Goal: Contribute content: Add original content to the website for others to see

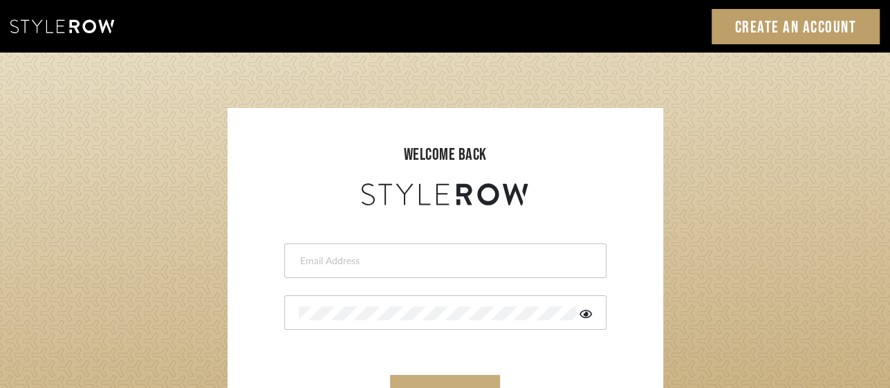
type input "[EMAIL_ADDRESS][DOMAIN_NAME]"
click at [454, 377] on button "sign in" at bounding box center [445, 391] width 111 height 33
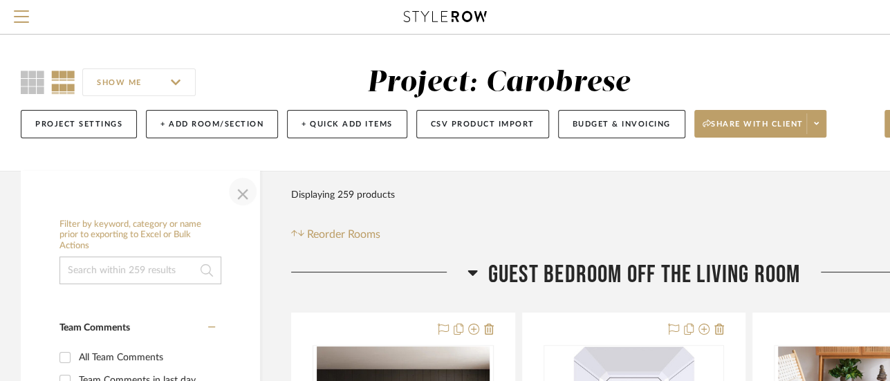
click at [242, 193] on span "button" at bounding box center [242, 191] width 33 height 33
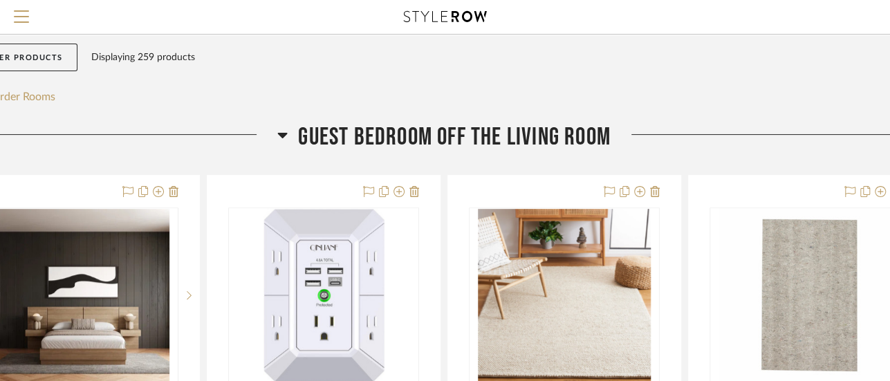
scroll to position [138, 328]
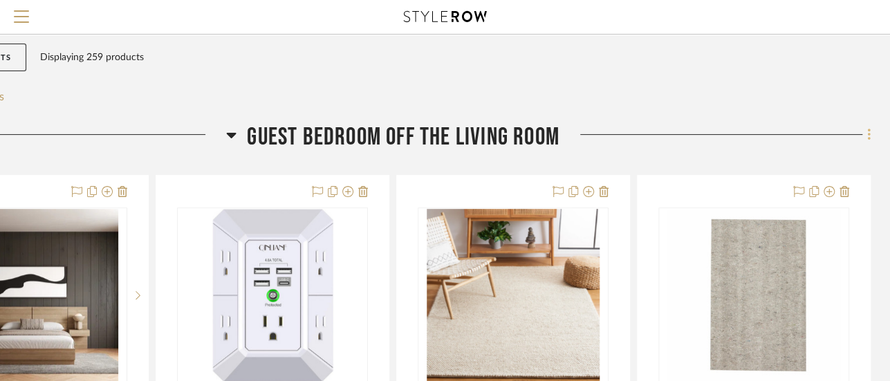
click at [867, 131] on icon at bounding box center [869, 134] width 4 height 15
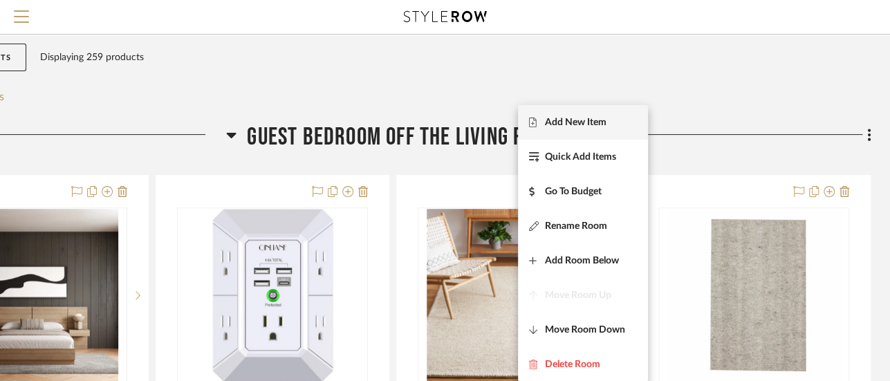
click at [597, 106] on button "Add New Item" at bounding box center [583, 122] width 130 height 35
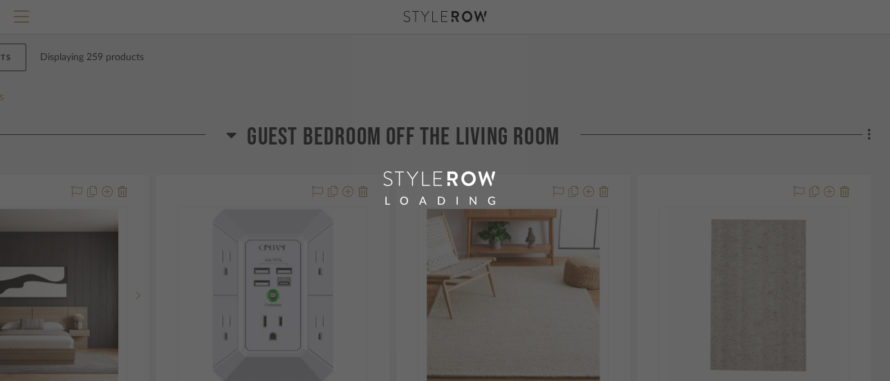
scroll to position [0, 96]
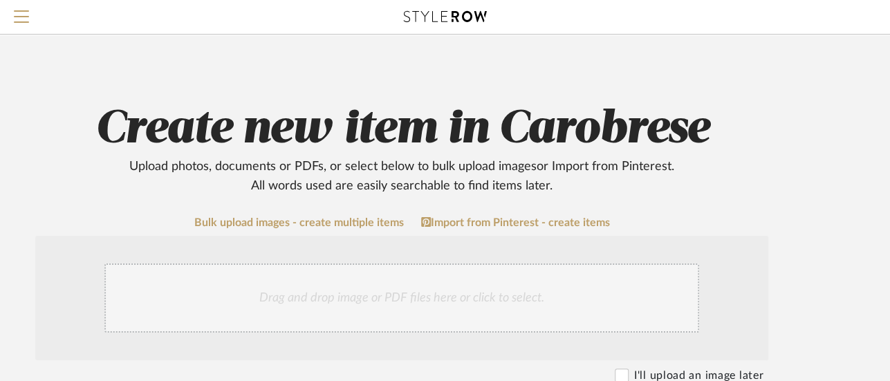
click at [501, 107] on h2 "Create new item in Carobrese Upload photos, documents or PDFs, or select below …" at bounding box center [401, 149] width 881 height 94
click at [537, 108] on h2 "Create new item in Carobrese Upload photos, documents or PDFs, or select below …" at bounding box center [401, 149] width 881 height 94
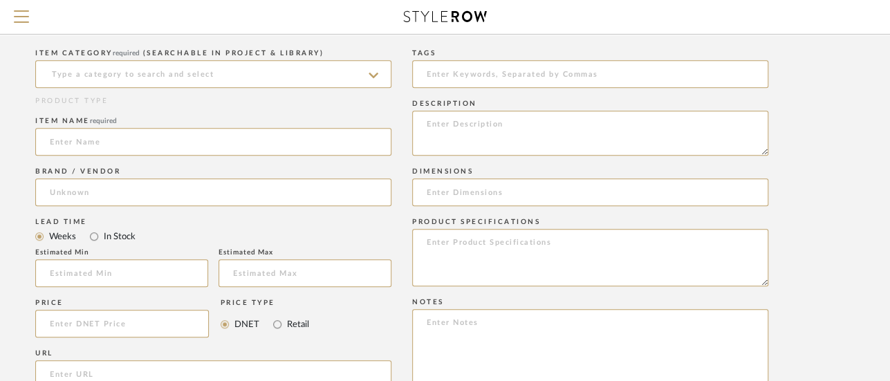
scroll to position [442, 96]
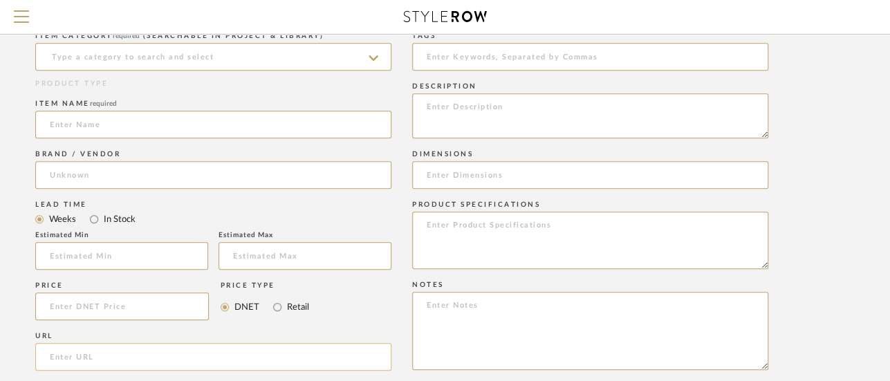
click at [190, 349] on input "url" at bounding box center [213, 357] width 356 height 28
paste input "https://www.wayfair.com/lighting/pdp/allmodern-ozma-1-light-single-dome-pendant…"
click at [190, 349] on input "https://www.wayfair.com/lighting/pdp/allmodern-ozma-1-light-single-dome-pendant…" at bounding box center [213, 357] width 356 height 28
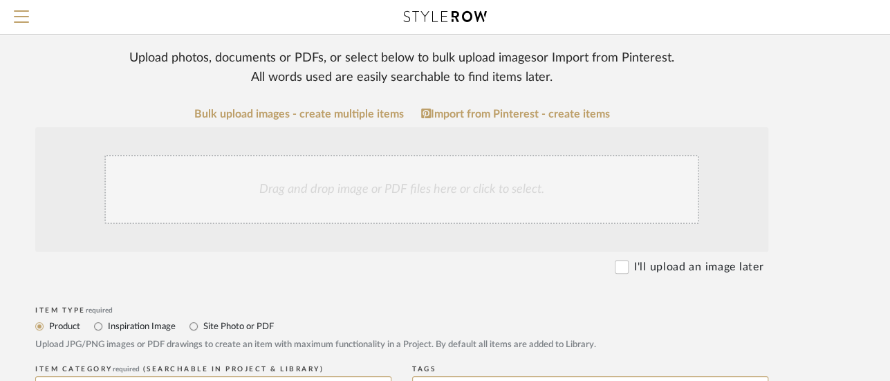
type input "https://www.wayfair.com/lighting/pdp/allmodern-ozma-1-light-single-dome-pendant…"
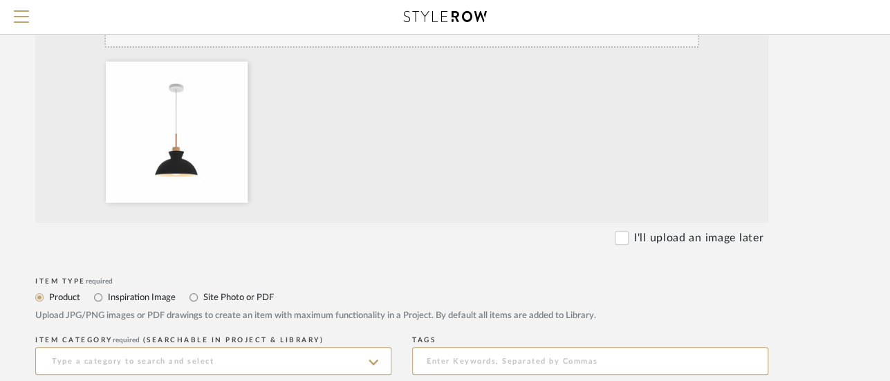
scroll to position [447, 96]
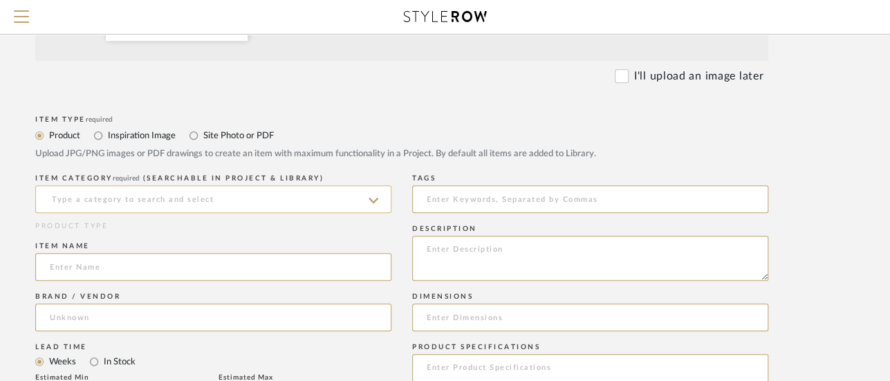
click at [228, 205] on input at bounding box center [213, 199] width 356 height 28
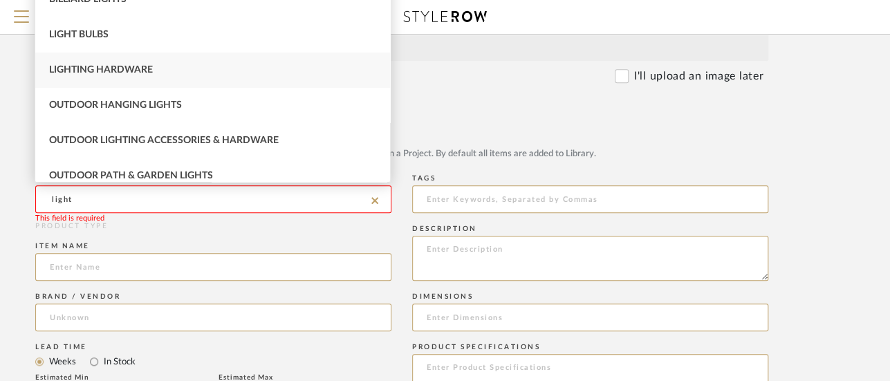
click at [74, 73] on span "Lighting Hardware" at bounding box center [101, 70] width 104 height 10
type input "Lighting Hardware"
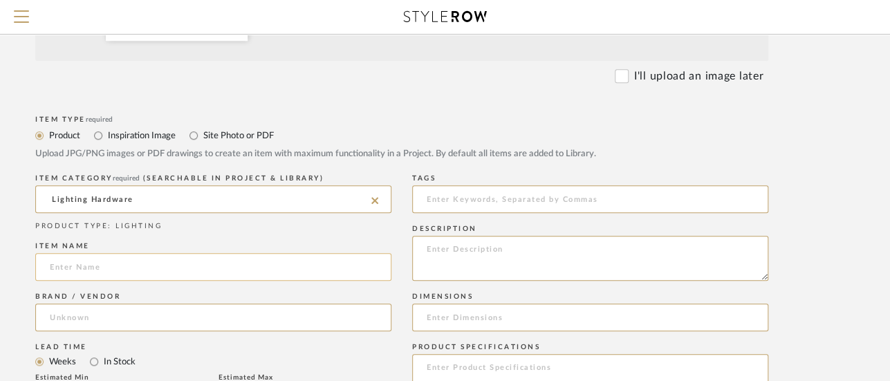
click at [181, 258] on input at bounding box center [213, 267] width 356 height 28
click at [166, 266] on input at bounding box center [213, 267] width 356 height 28
paste input "Ozma 1 - Light Pendant"
type input "Ozma 1 - Light Pendant"
click at [442, 239] on textarea at bounding box center [590, 258] width 356 height 45
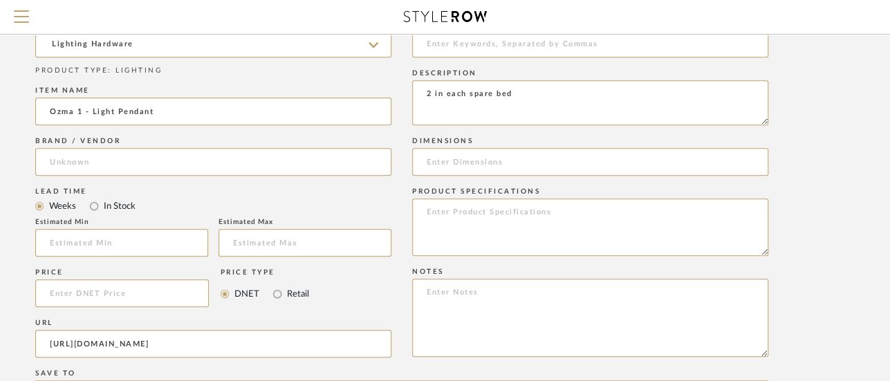
scroll to position [714, 96]
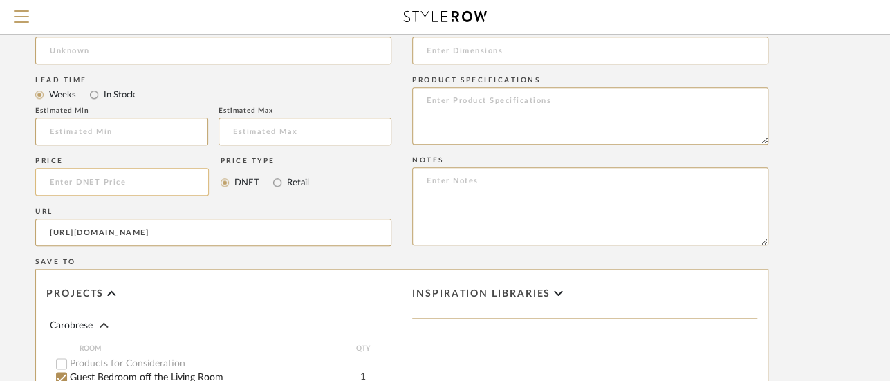
type textarea "2 in each spare bed"
click at [78, 183] on input at bounding box center [122, 182] width 174 height 28
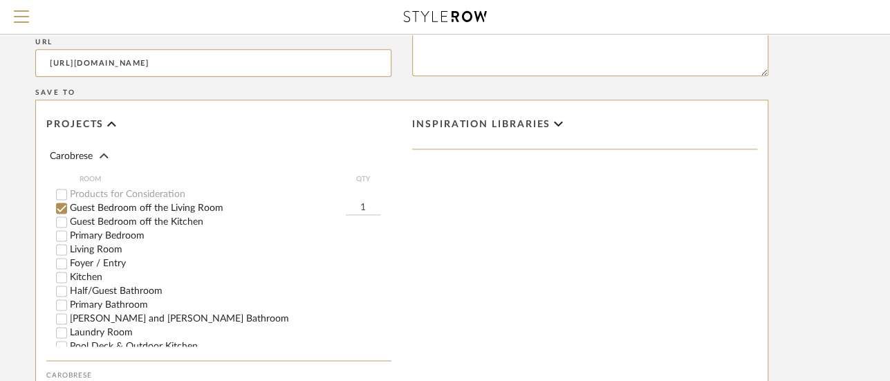
scroll to position [896, 96]
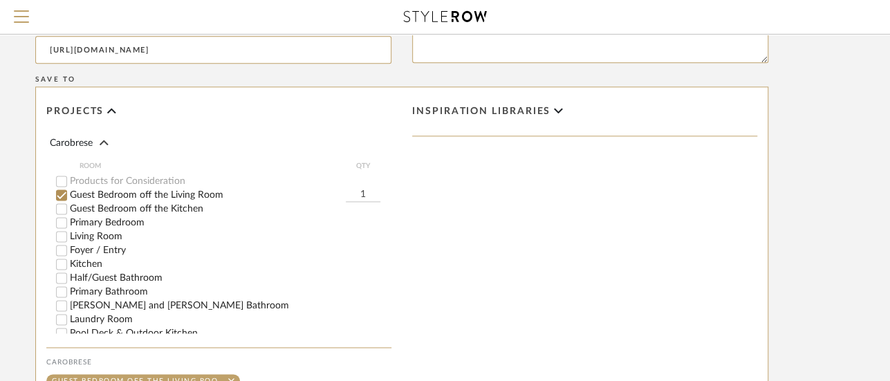
type input "$119.00"
click at [64, 209] on input "Guest Bedroom off the Kitchen" at bounding box center [62, 209] width 14 height 14
click at [367, 197] on input "1" at bounding box center [363, 195] width 35 height 14
type input "2"
click at [367, 206] on input "1" at bounding box center [363, 209] width 35 height 14
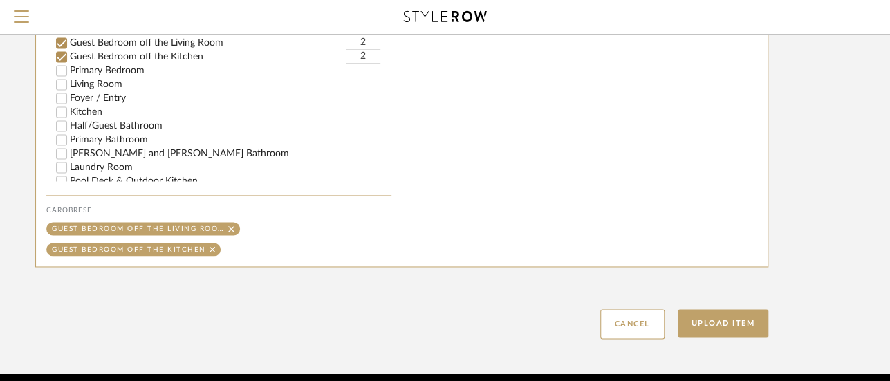
scroll to position [1051, 96]
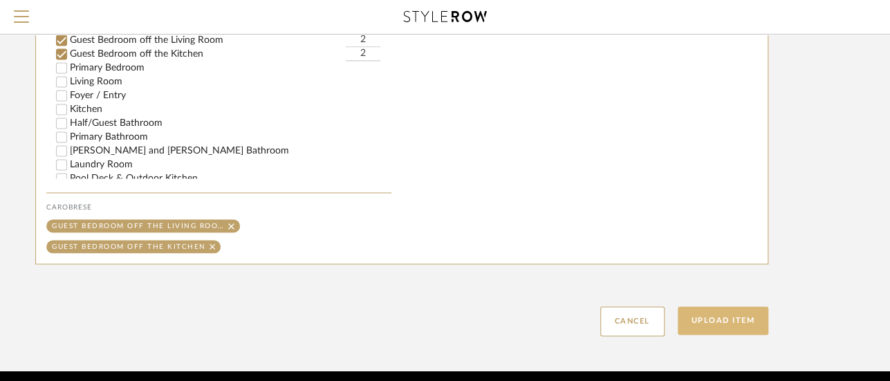
type input "2"
click at [756, 317] on button "Upload Item" at bounding box center [723, 320] width 91 height 28
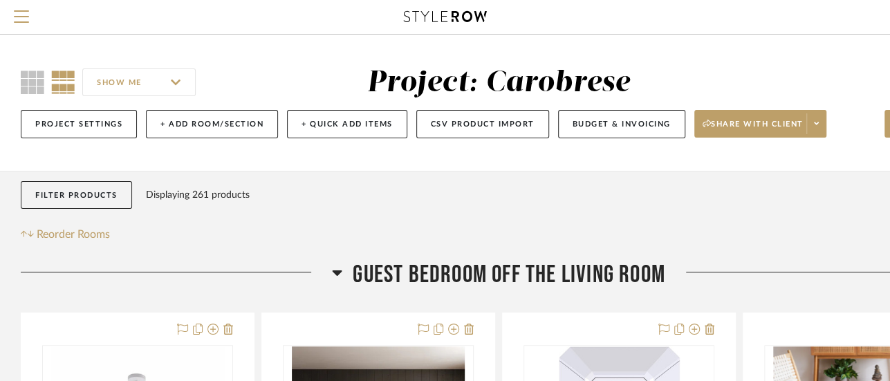
click at [336, 275] on icon at bounding box center [338, 273] width 10 height 6
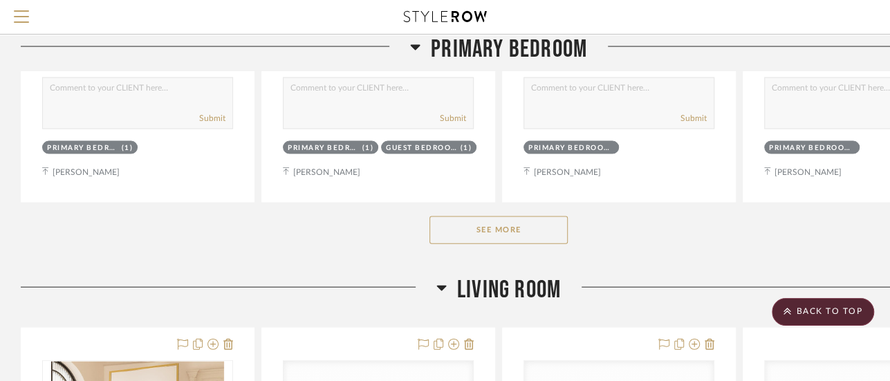
scroll to position [1519, 0]
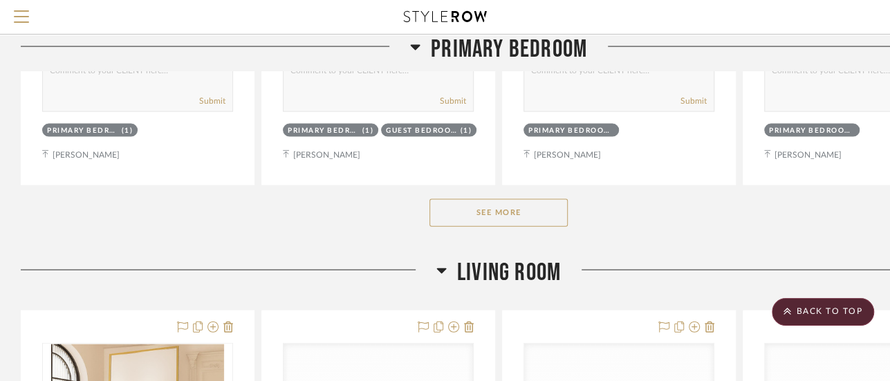
click at [500, 223] on button "See More" at bounding box center [499, 213] width 138 height 28
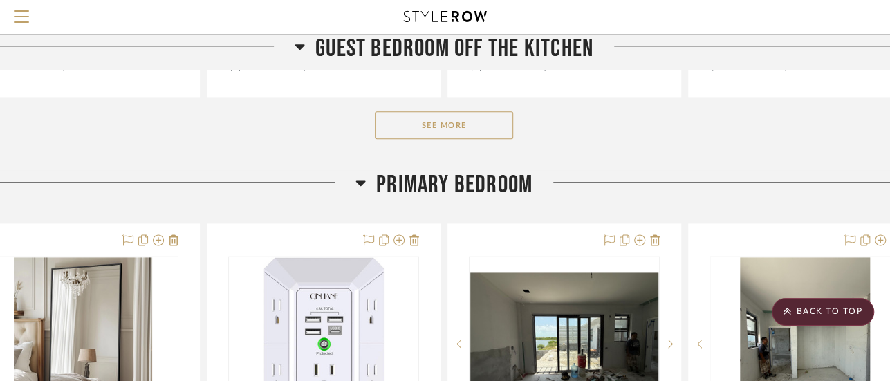
scroll to position [851, 55]
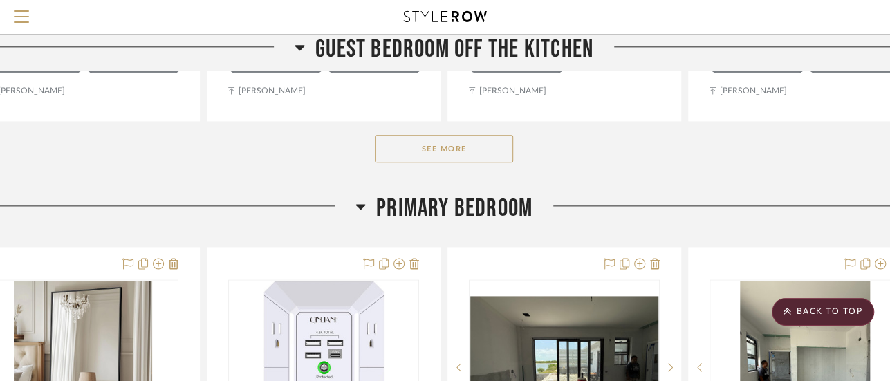
click at [474, 138] on button "See More" at bounding box center [444, 149] width 138 height 28
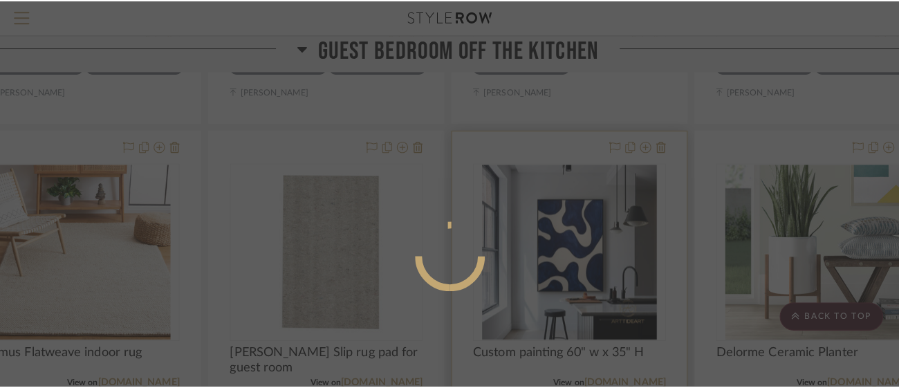
scroll to position [0, 0]
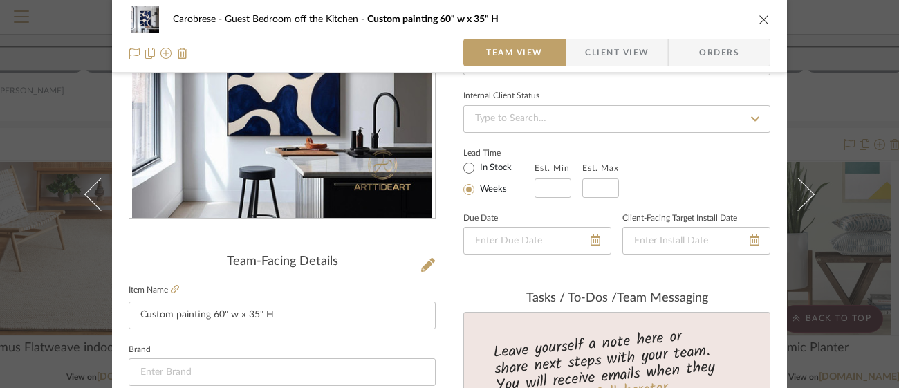
scroll to position [193, 0]
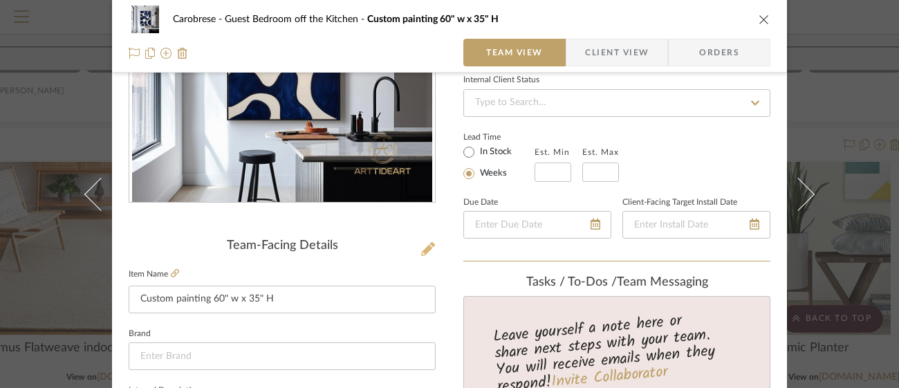
click at [425, 248] on icon at bounding box center [428, 249] width 14 height 14
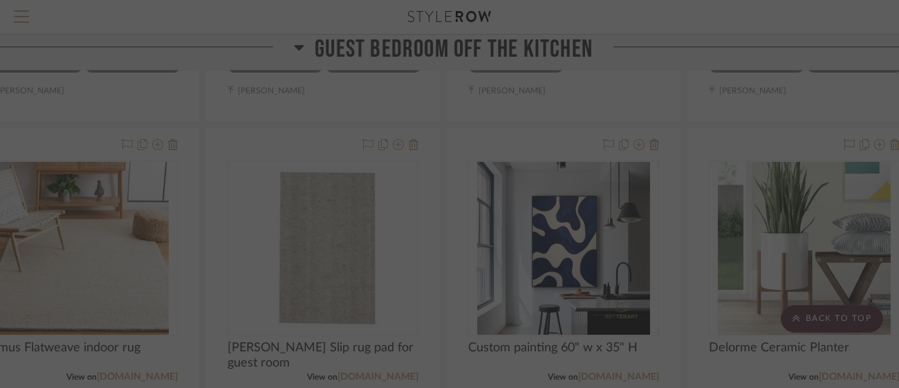
scroll to position [0, 0]
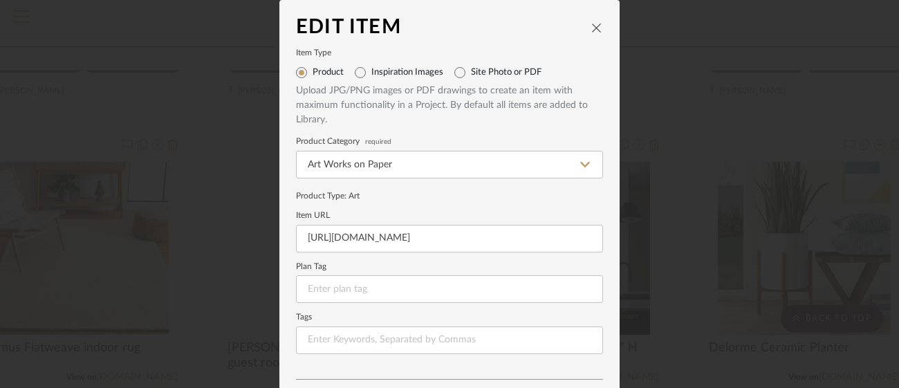
click at [467, 120] on div "Upload JPG/PNG images or PDF drawings to create an item with maximum functional…" at bounding box center [449, 106] width 307 height 44
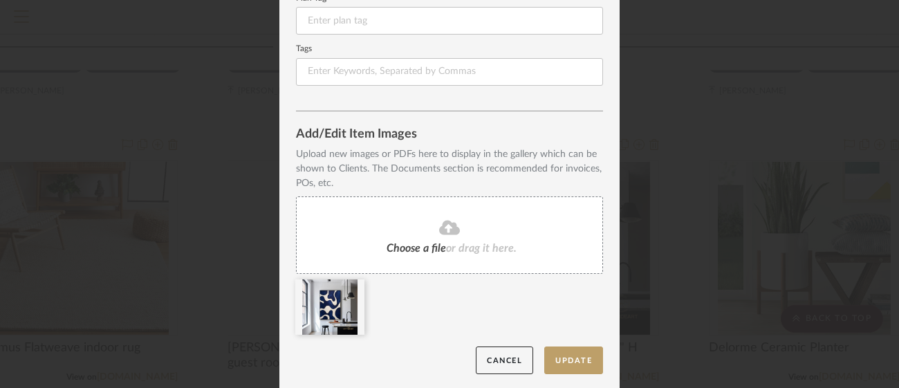
scroll to position [270, 0]
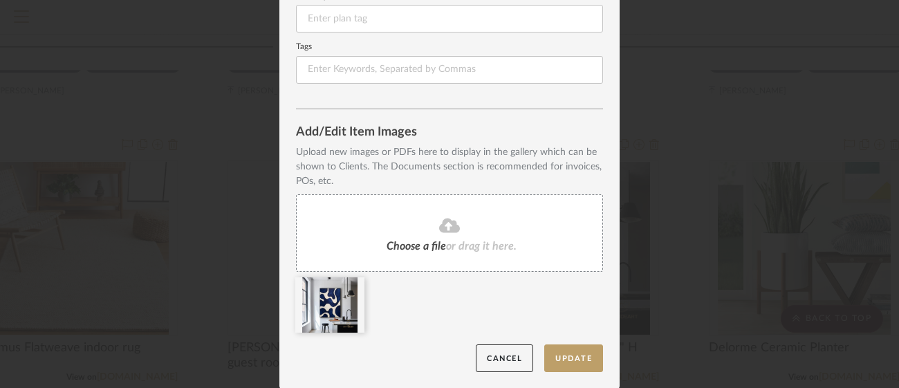
click at [425, 246] on span "Choose a file" at bounding box center [416, 246] width 59 height 11
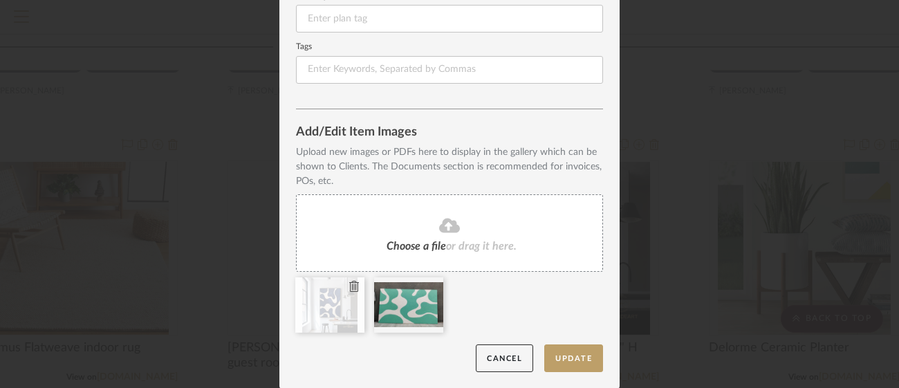
click at [349, 288] on icon at bounding box center [354, 286] width 10 height 11
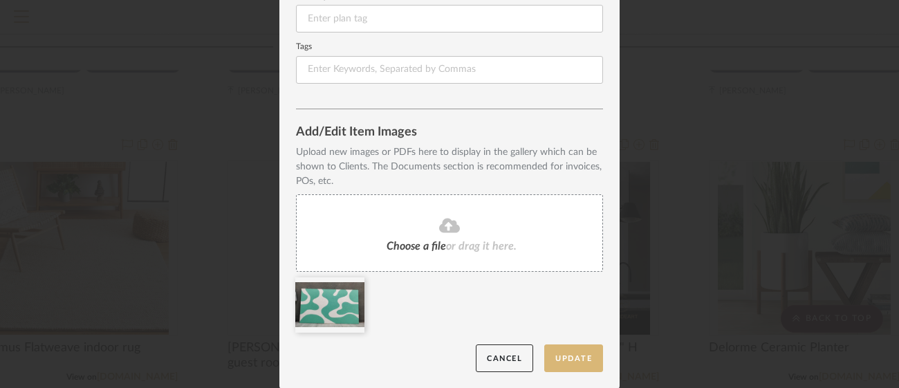
click at [553, 360] on button "Update" at bounding box center [573, 358] width 59 height 28
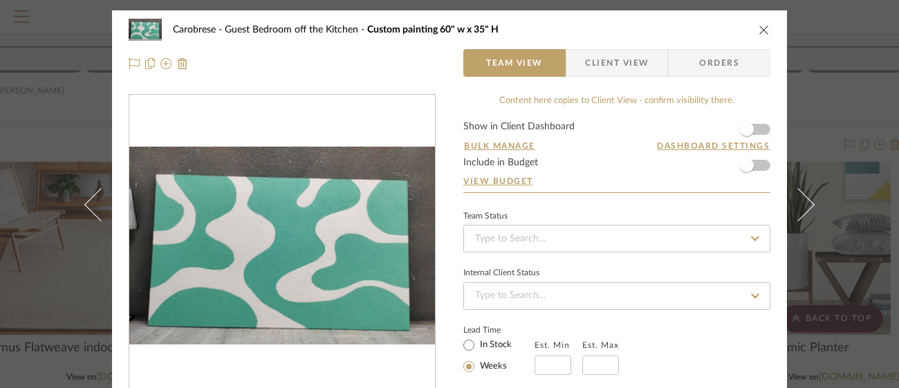
click at [759, 30] on icon "close" at bounding box center [764, 29] width 11 height 11
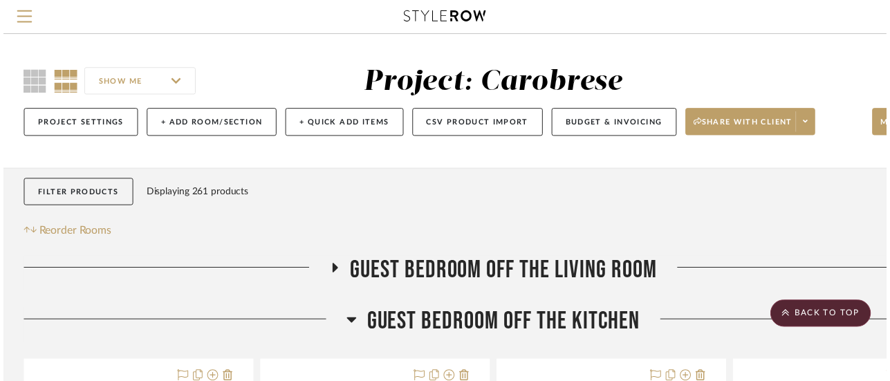
scroll to position [851, 55]
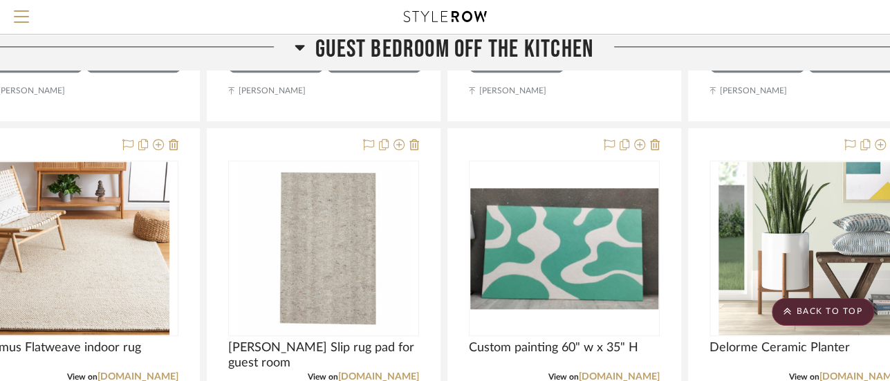
click at [298, 54] on icon at bounding box center [300, 47] width 10 height 17
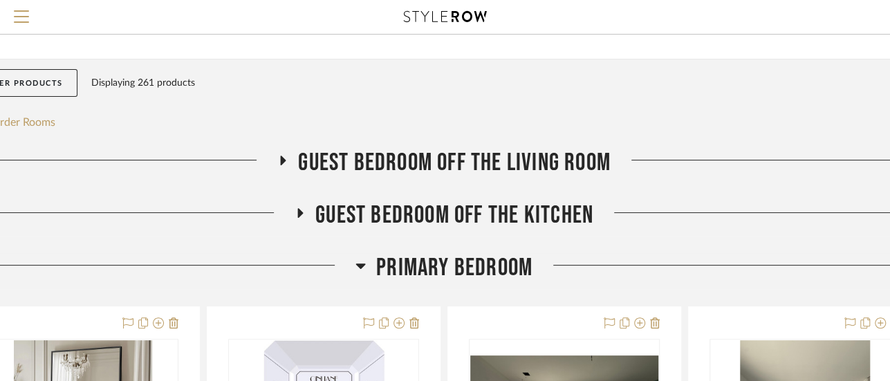
scroll to position [157, 55]
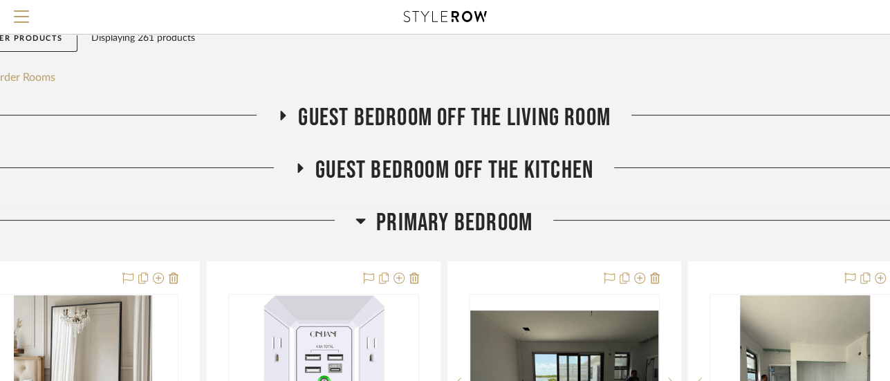
click at [276, 111] on icon at bounding box center [283, 116] width 17 height 10
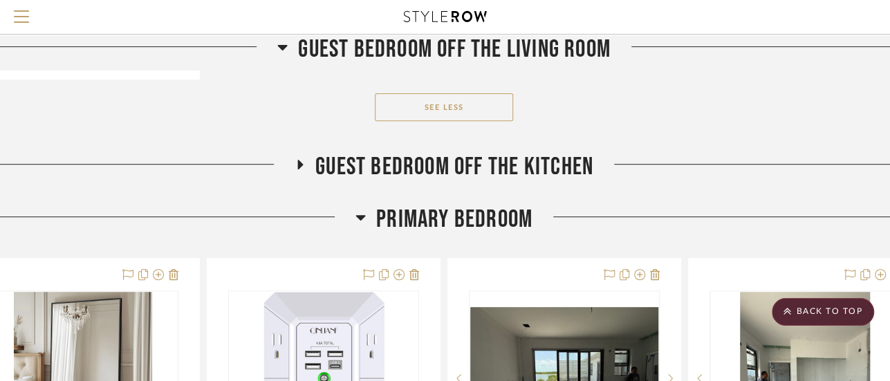
scroll to position [5742, 55]
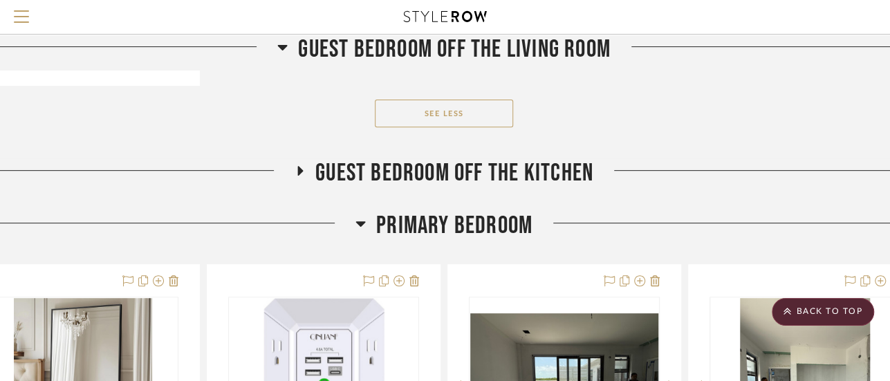
click at [299, 176] on icon at bounding box center [300, 171] width 17 height 10
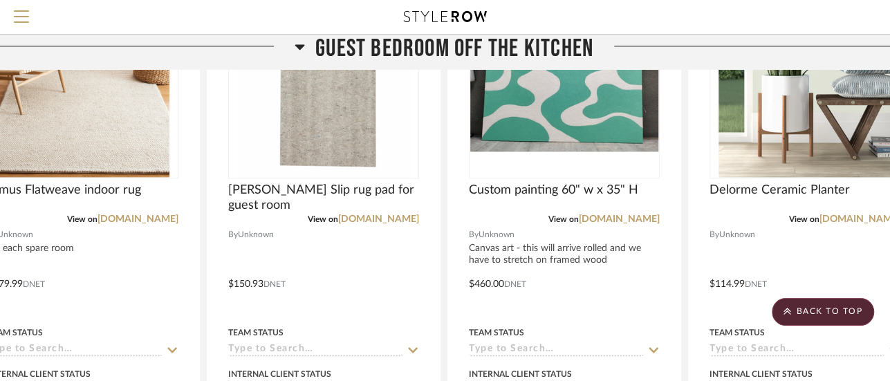
scroll to position [6599, 55]
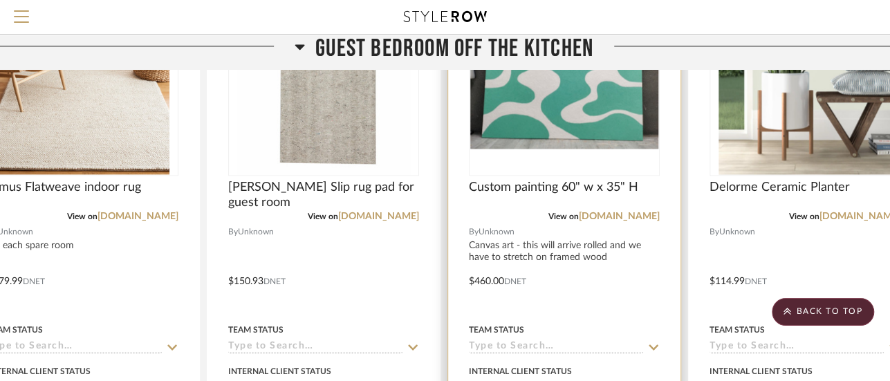
click at [596, 149] on img "0" at bounding box center [564, 89] width 188 height 122
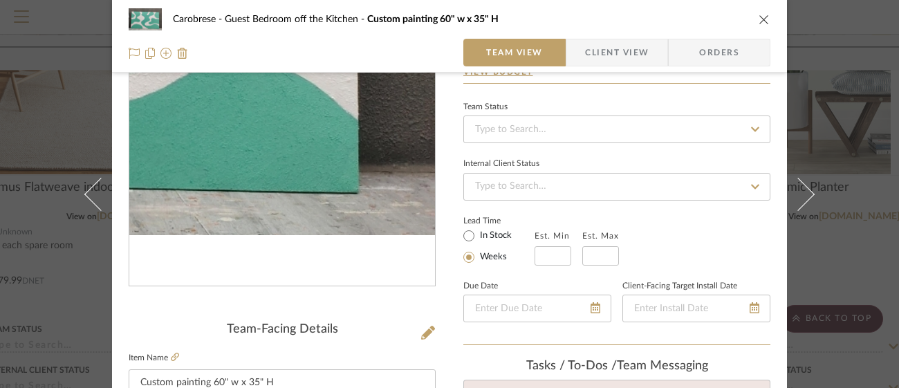
scroll to position [138, 0]
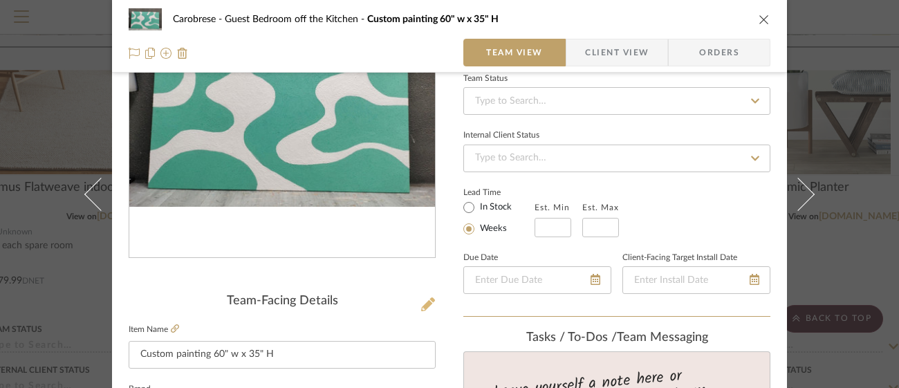
click at [425, 301] on icon at bounding box center [428, 304] width 14 height 14
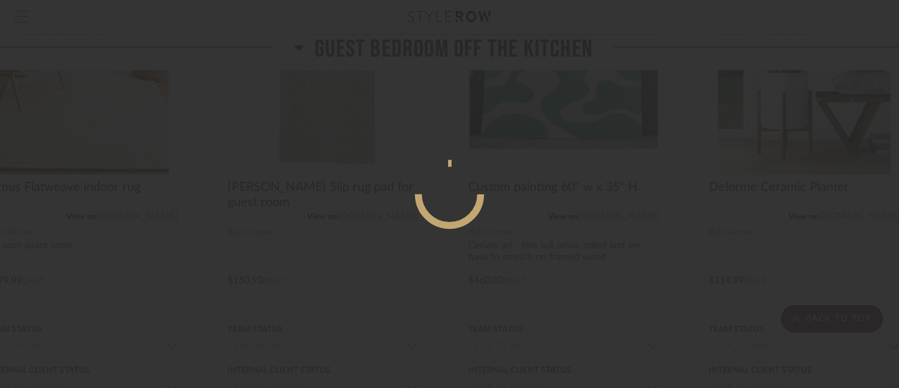
scroll to position [0, 0]
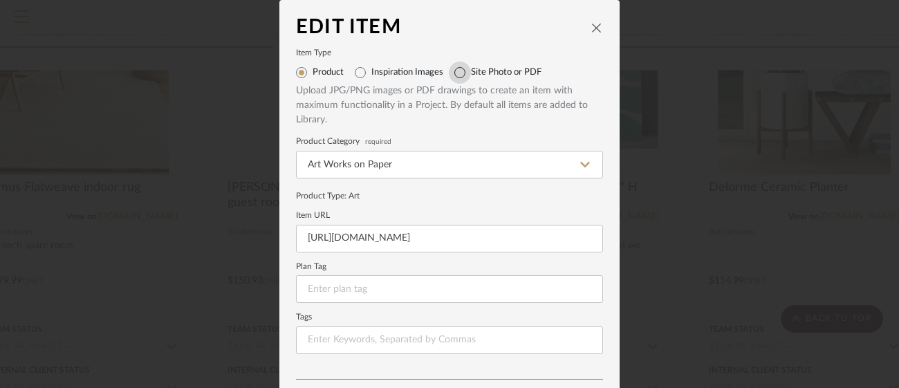
click at [457, 75] on input "Site Photo or PDF" at bounding box center [460, 73] width 22 height 22
radio input "true"
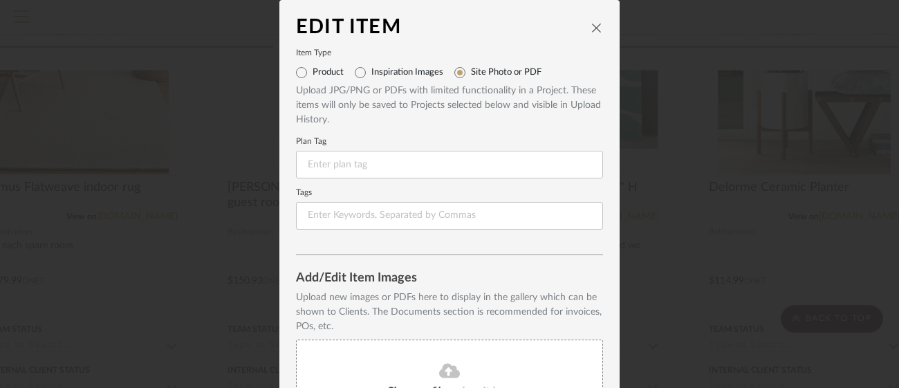
click at [445, 113] on div "Upload JPG/PNG or PDFs with limited functionality in a Project. These items wil…" at bounding box center [449, 106] width 307 height 44
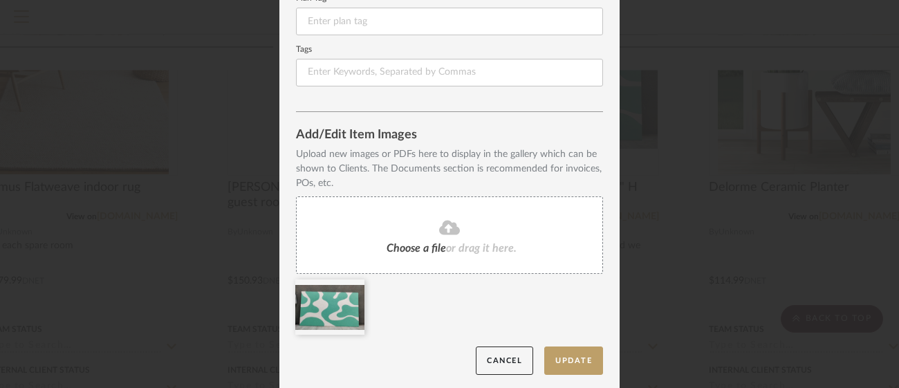
scroll to position [146, 0]
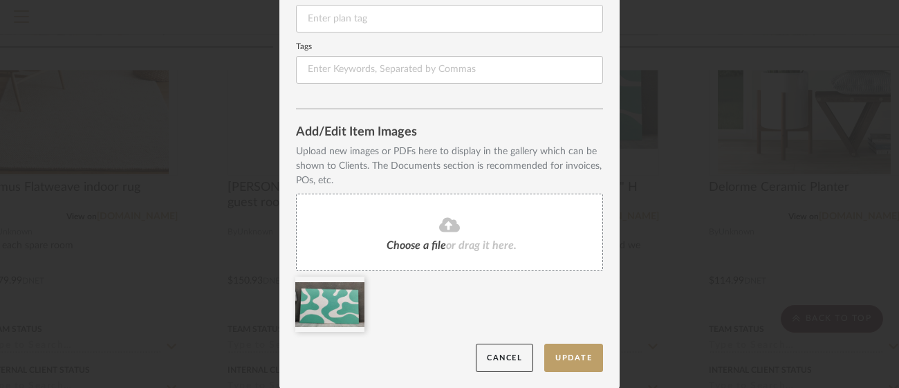
click at [445, 223] on icon at bounding box center [449, 224] width 21 height 17
click at [554, 356] on button "Update" at bounding box center [573, 358] width 59 height 28
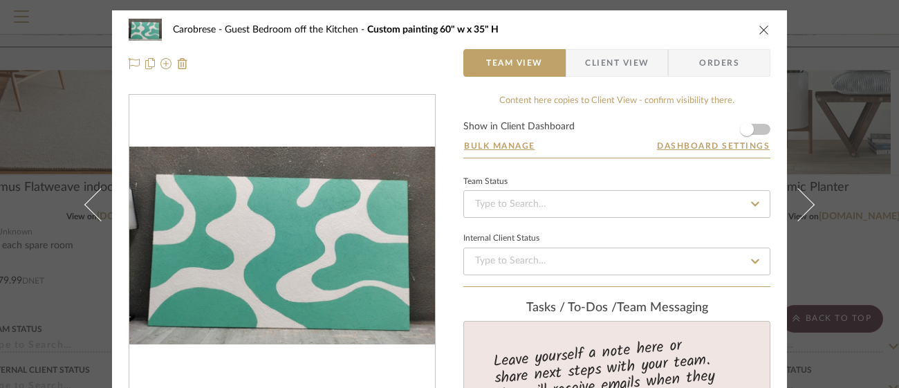
click at [343, 95] on div at bounding box center [282, 246] width 306 height 302
click at [339, 67] on div at bounding box center [282, 63] width 307 height 28
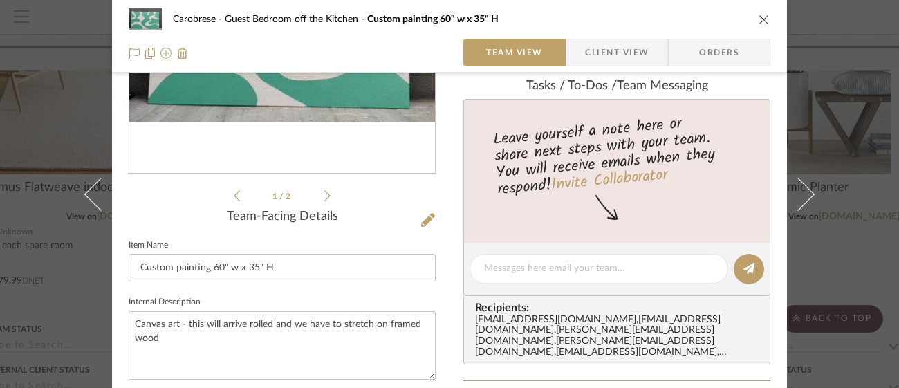
scroll to position [221, 0]
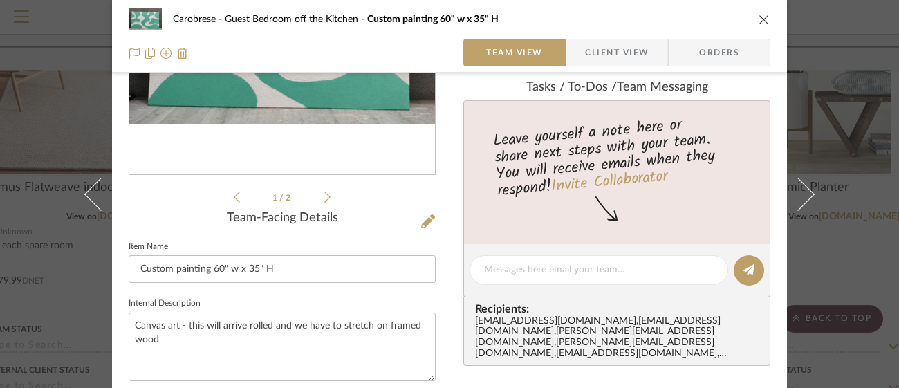
click at [329, 200] on div "1 / 2" at bounding box center [282, 39] width 307 height 332
click at [327, 199] on div "1 / 2" at bounding box center [282, 39] width 307 height 332
click at [324, 199] on icon at bounding box center [327, 197] width 6 height 12
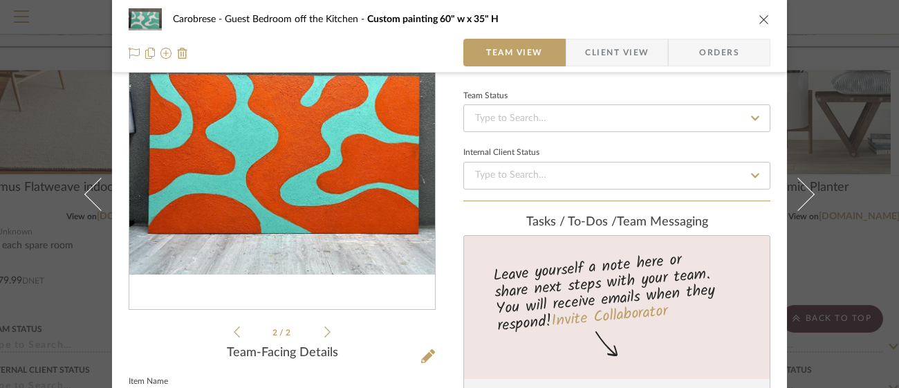
scroll to position [0, 0]
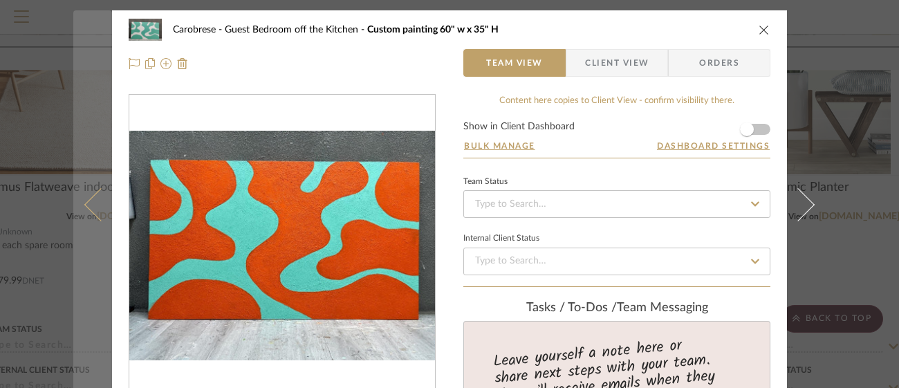
click at [87, 217] on button at bounding box center [92, 204] width 39 height 388
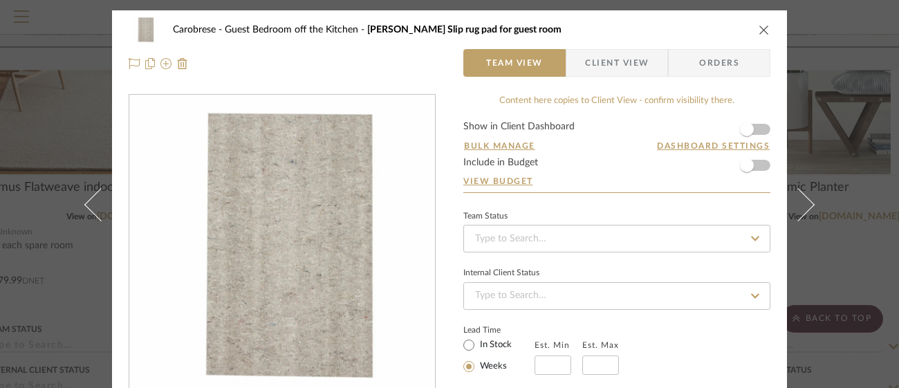
click at [759, 29] on icon "close" at bounding box center [764, 29] width 11 height 11
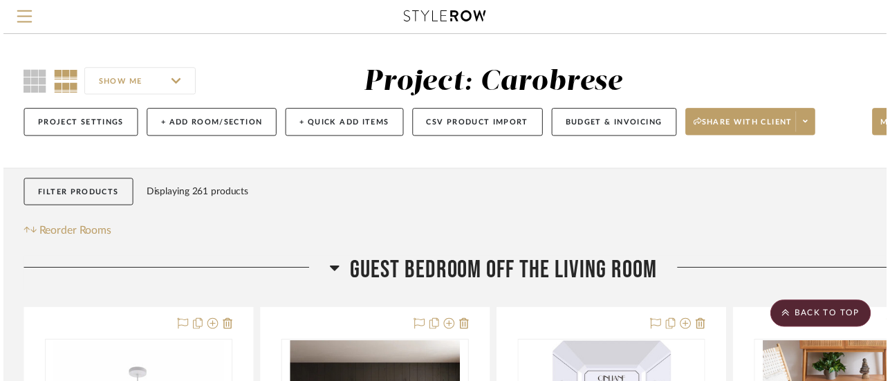
scroll to position [6599, 55]
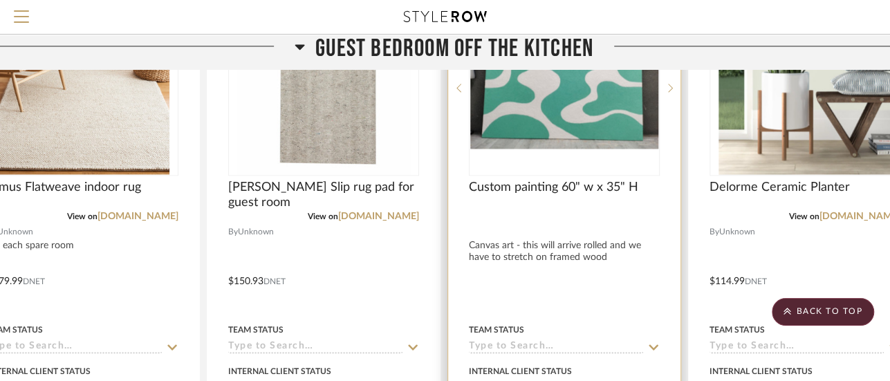
click at [600, 126] on img "0" at bounding box center [564, 89] width 188 height 122
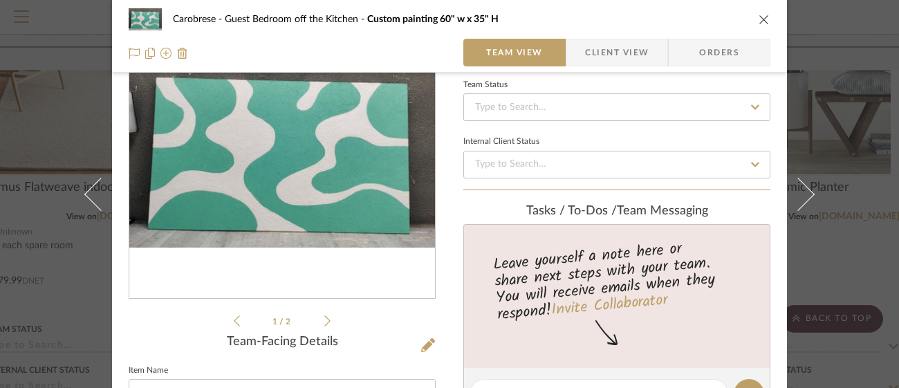
scroll to position [110, 0]
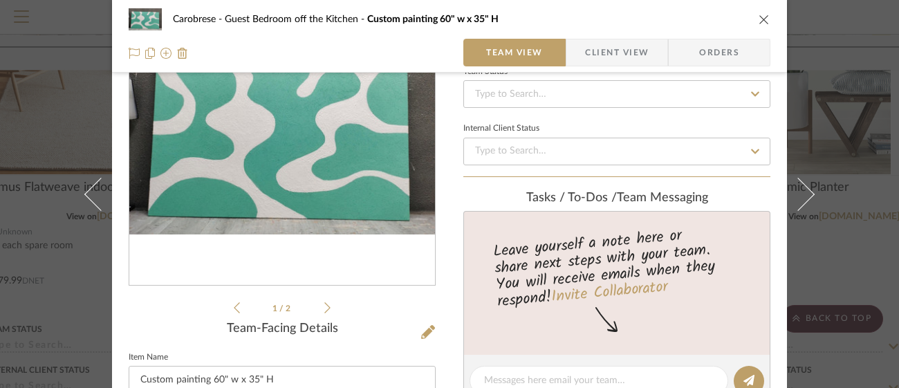
click at [324, 306] on icon at bounding box center [327, 308] width 6 height 12
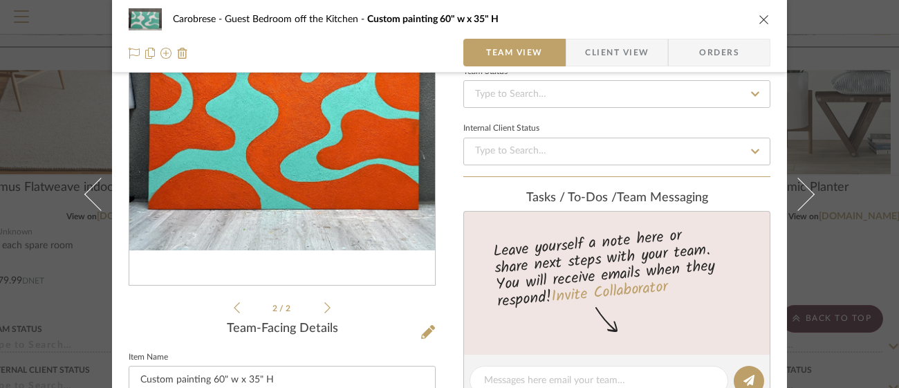
click at [234, 312] on icon at bounding box center [237, 308] width 6 height 12
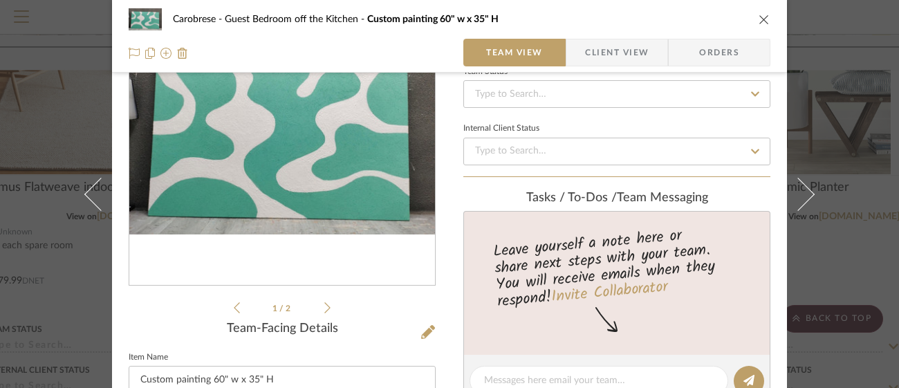
click at [324, 312] on icon at bounding box center [327, 308] width 6 height 12
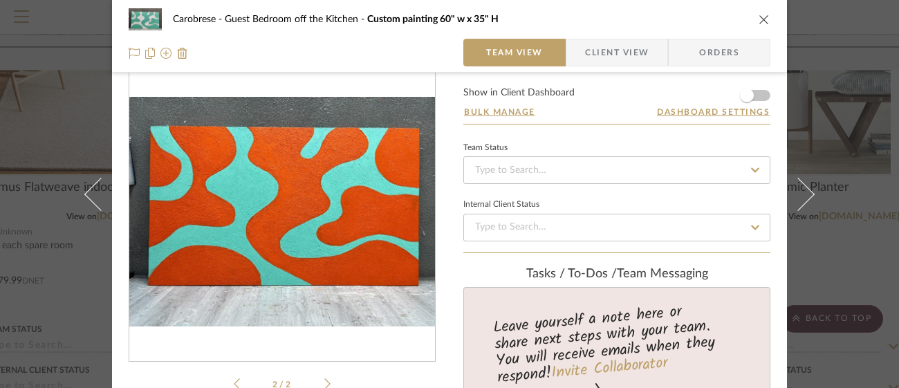
scroll to position [0, 0]
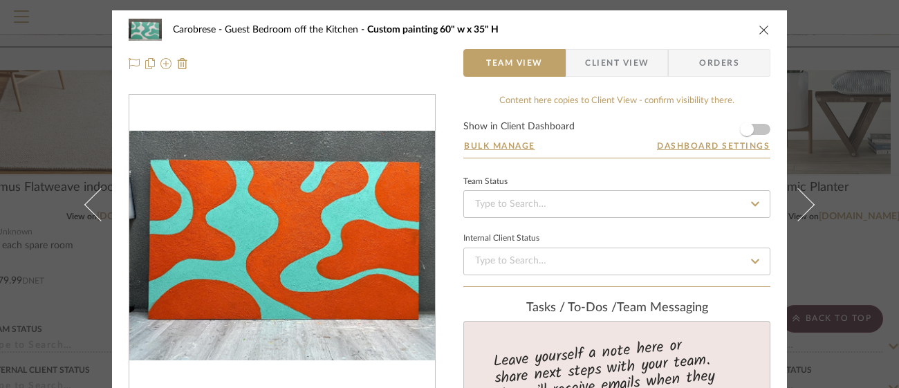
click at [761, 31] on icon "close" at bounding box center [764, 29] width 11 height 11
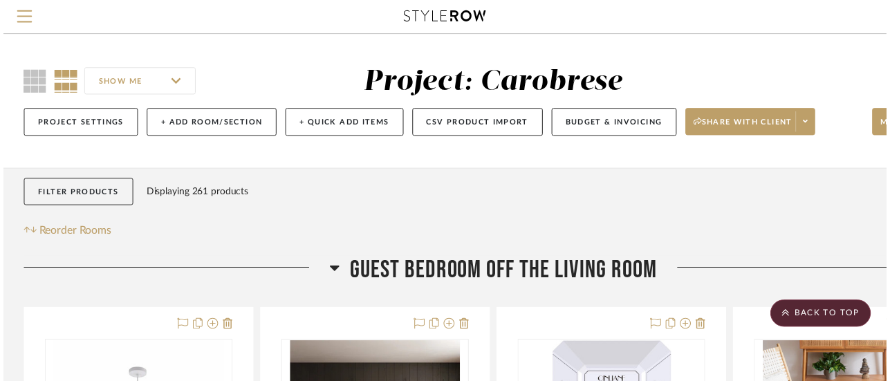
scroll to position [6599, 55]
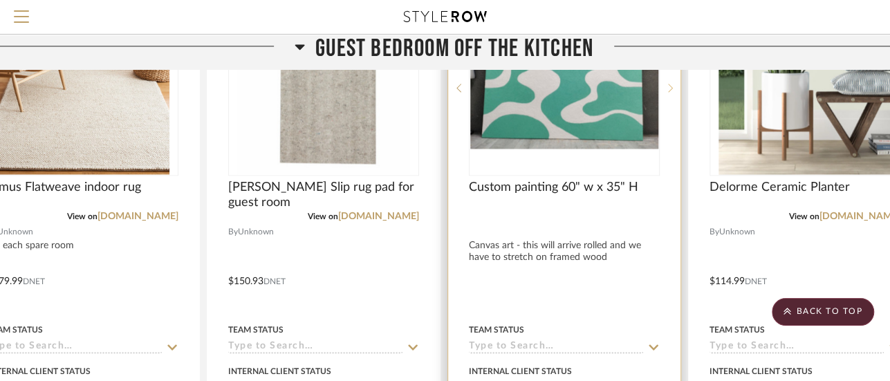
click at [674, 93] on sr-next-btn at bounding box center [670, 88] width 21 height 10
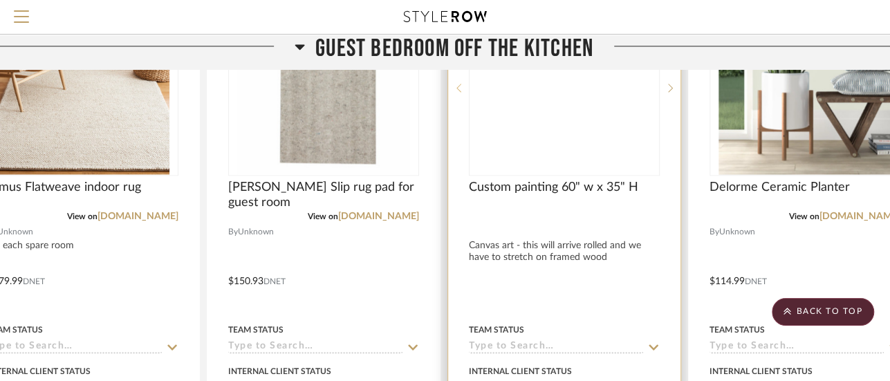
click at [454, 93] on sr-prev-btn at bounding box center [458, 88] width 21 height 10
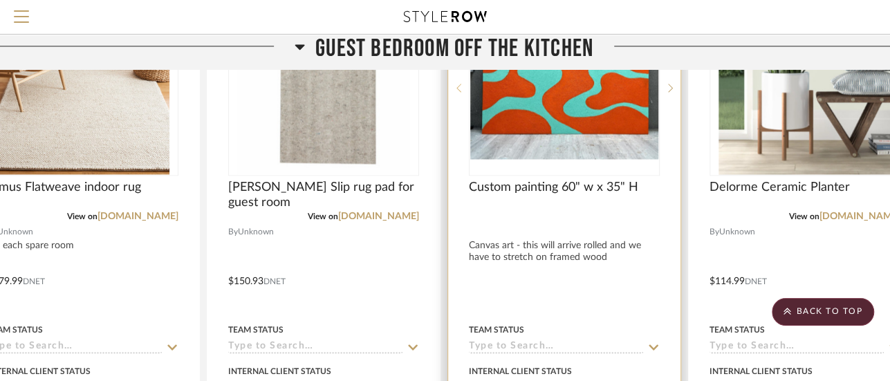
click at [454, 93] on sr-prev-btn at bounding box center [458, 88] width 21 height 10
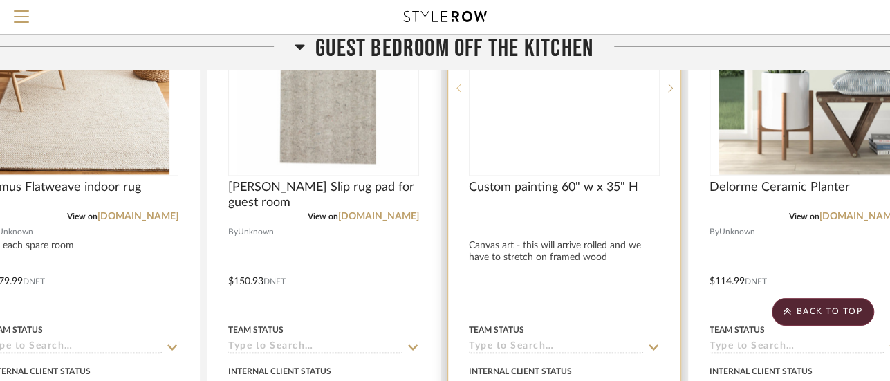
click at [454, 93] on sr-prev-btn at bounding box center [458, 88] width 21 height 10
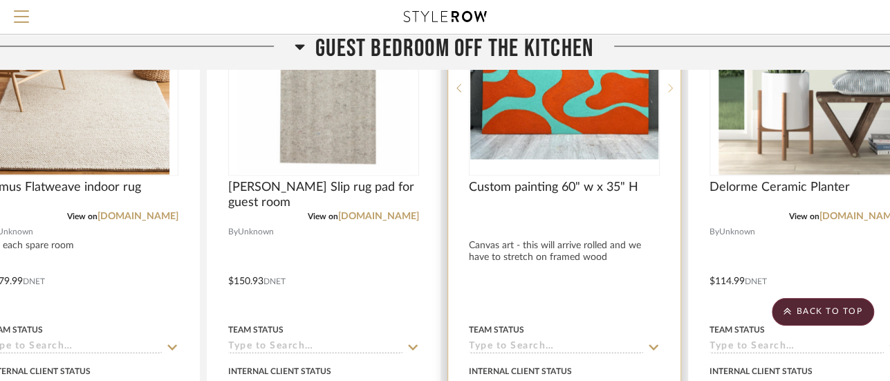
click at [668, 92] on icon at bounding box center [670, 88] width 5 height 8
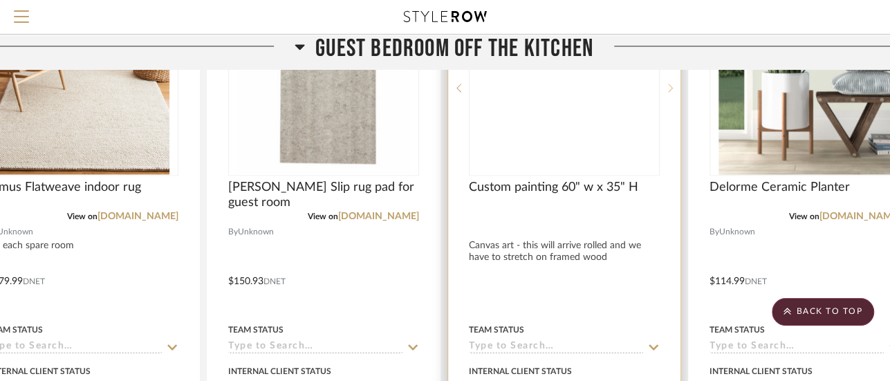
click at [668, 92] on icon at bounding box center [670, 88] width 5 height 8
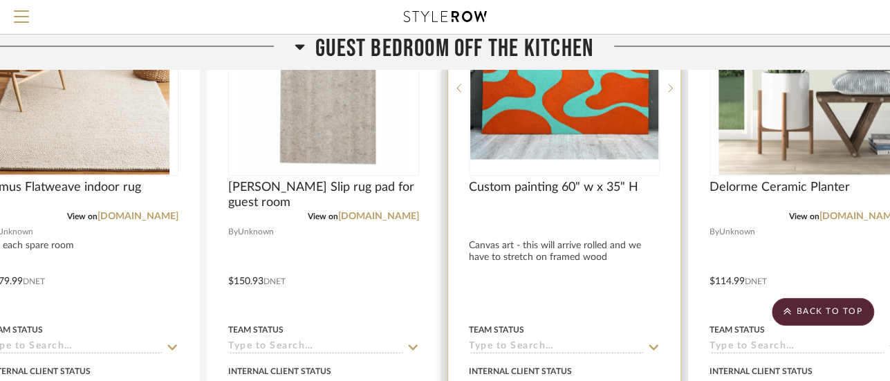
click at [610, 147] on img "1" at bounding box center [564, 87] width 188 height 141
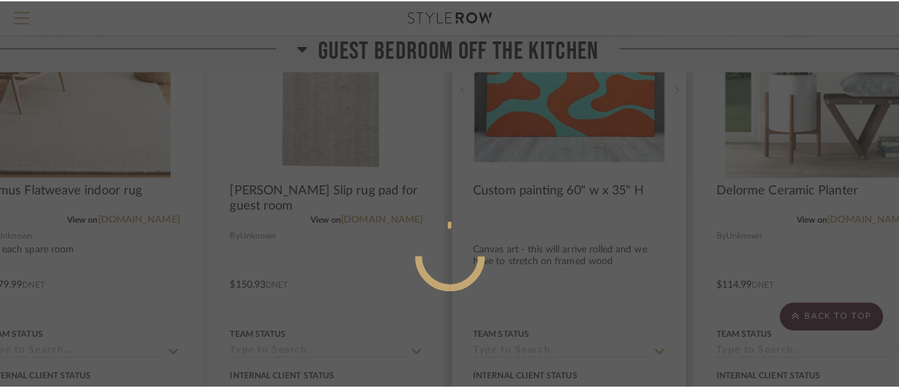
scroll to position [0, 0]
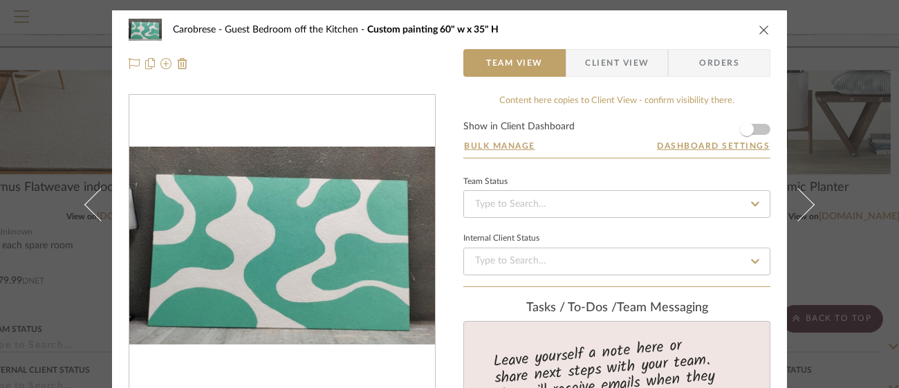
click at [333, 64] on div at bounding box center [282, 63] width 307 height 28
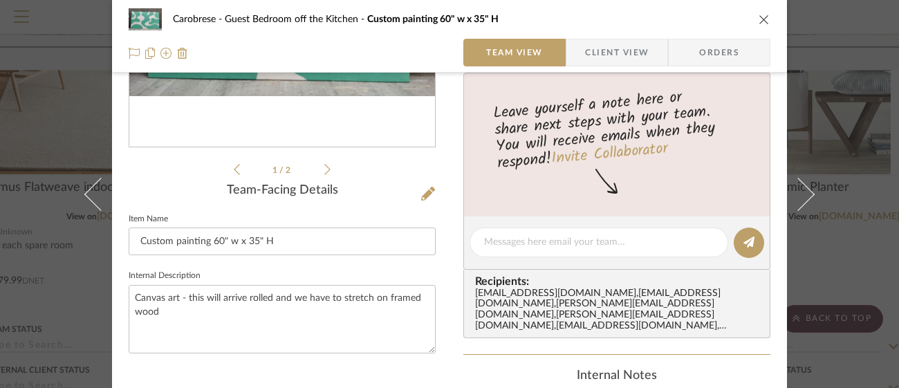
scroll to position [276, 0]
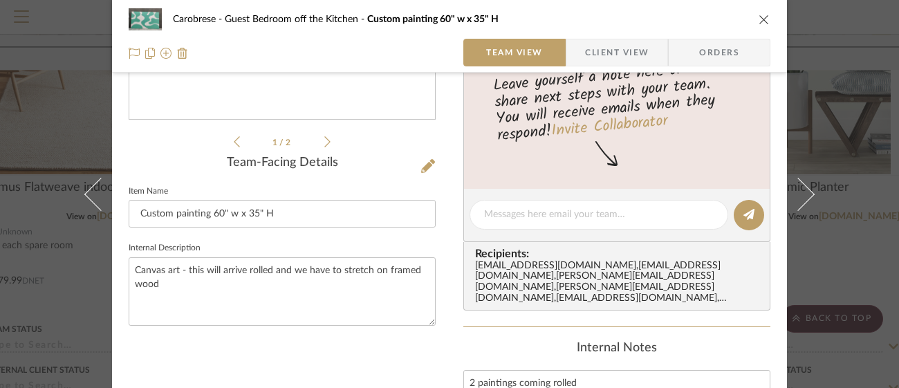
click at [324, 141] on icon at bounding box center [327, 142] width 6 height 12
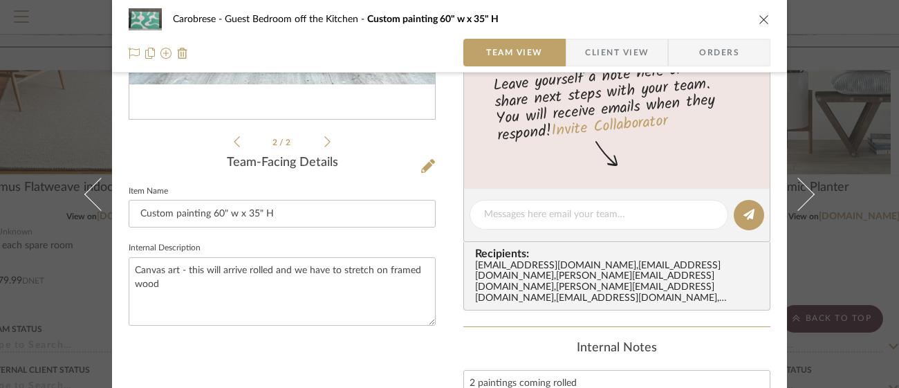
click at [760, 17] on icon "close" at bounding box center [764, 19] width 11 height 11
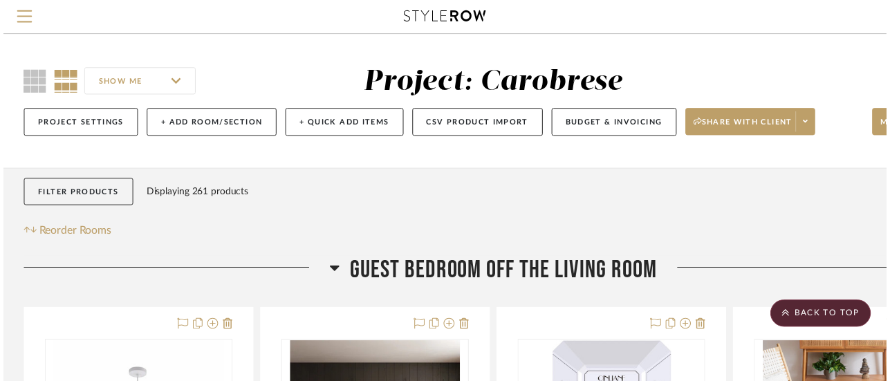
scroll to position [6599, 55]
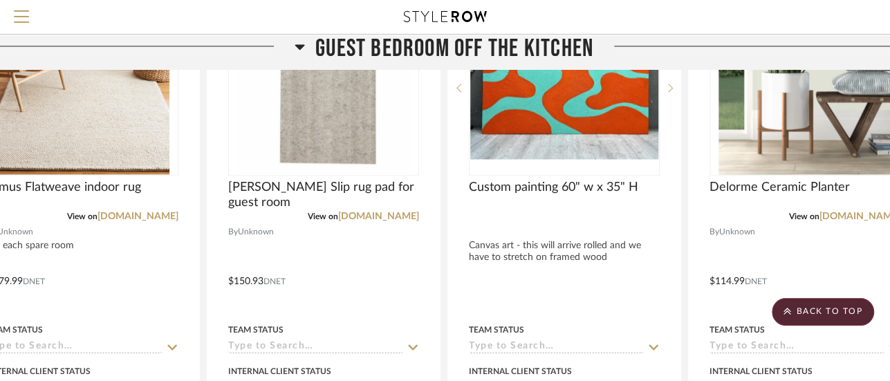
click at [302, 50] on icon at bounding box center [300, 47] width 10 height 17
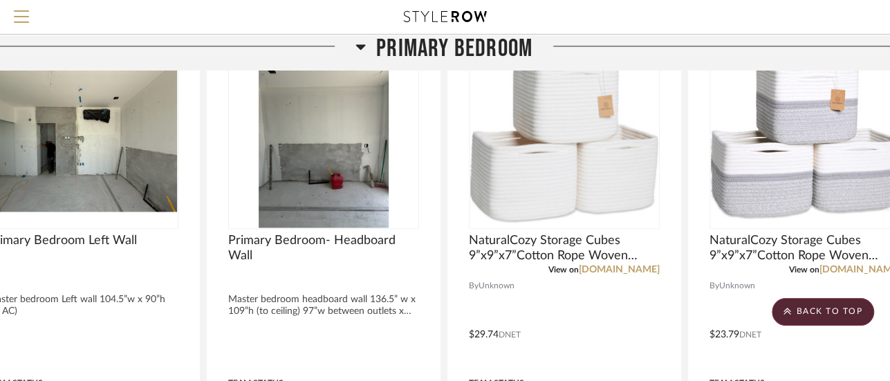
click at [358, 40] on icon at bounding box center [361, 47] width 10 height 17
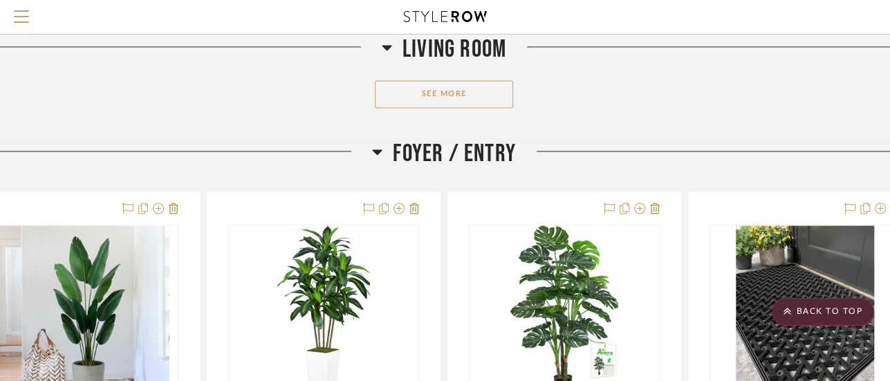
click at [376, 155] on icon at bounding box center [378, 152] width 10 height 6
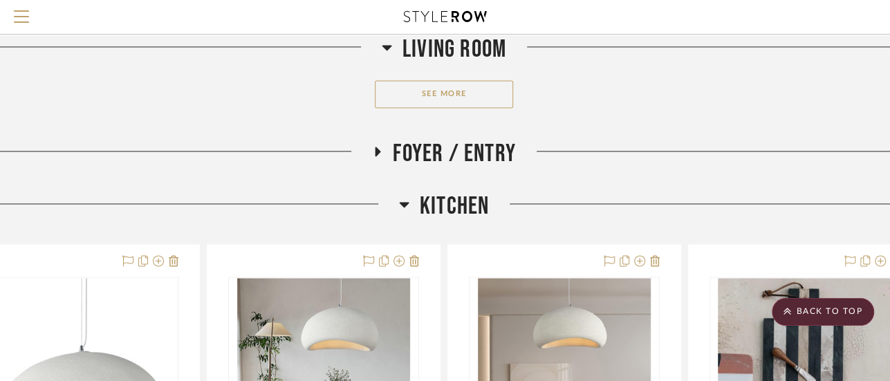
click at [405, 212] on icon at bounding box center [404, 204] width 10 height 17
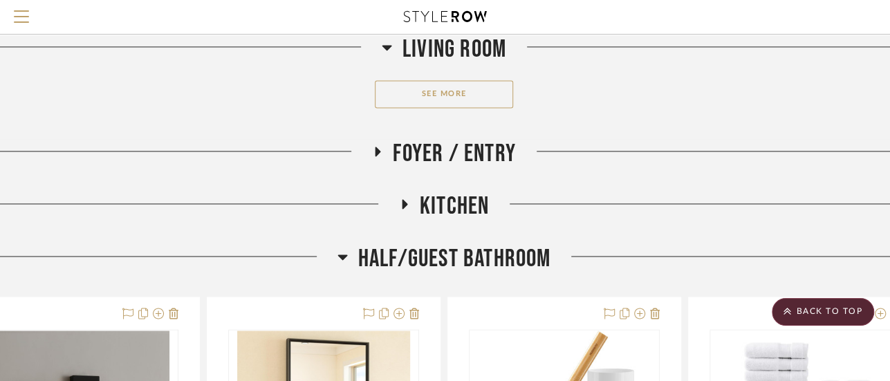
click at [340, 265] on icon at bounding box center [343, 256] width 10 height 17
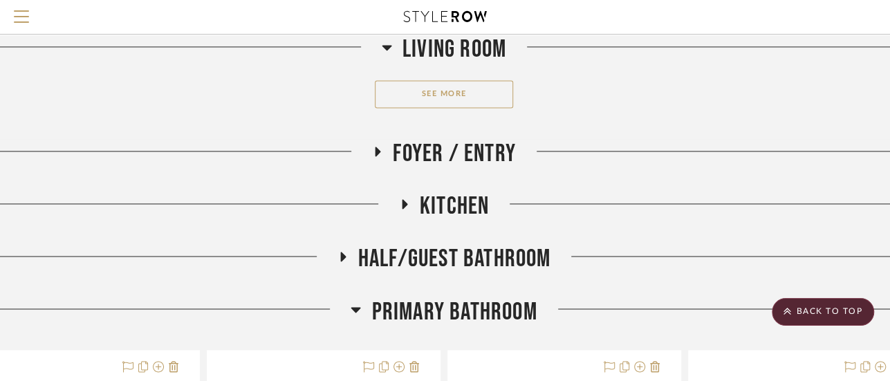
click at [355, 313] on icon at bounding box center [356, 310] width 10 height 6
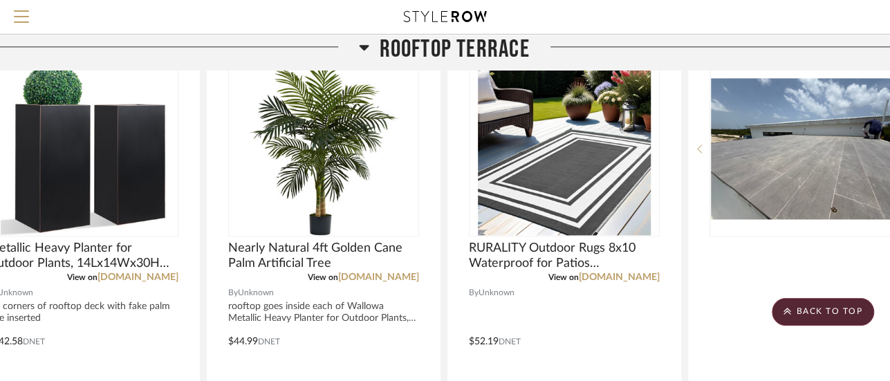
scroll to position [9170, 55]
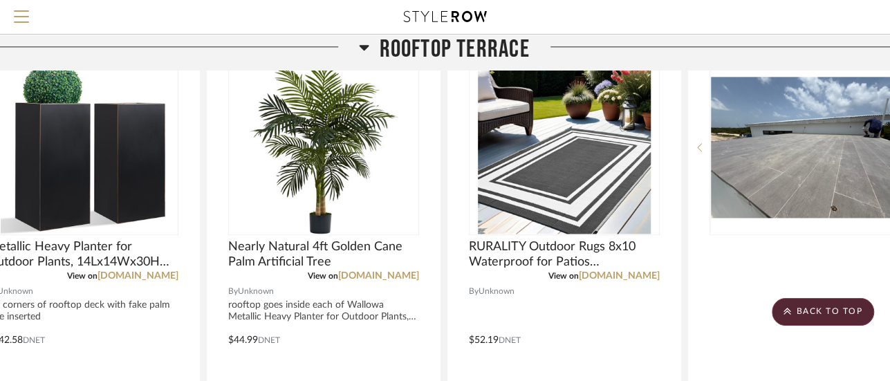
click at [359, 45] on icon at bounding box center [364, 48] width 10 height 6
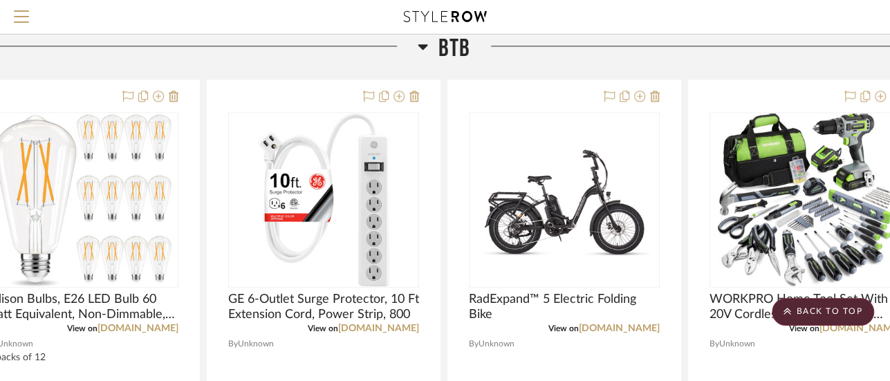
click at [431, 59] on h3 "BTB" at bounding box center [444, 50] width 53 height 30
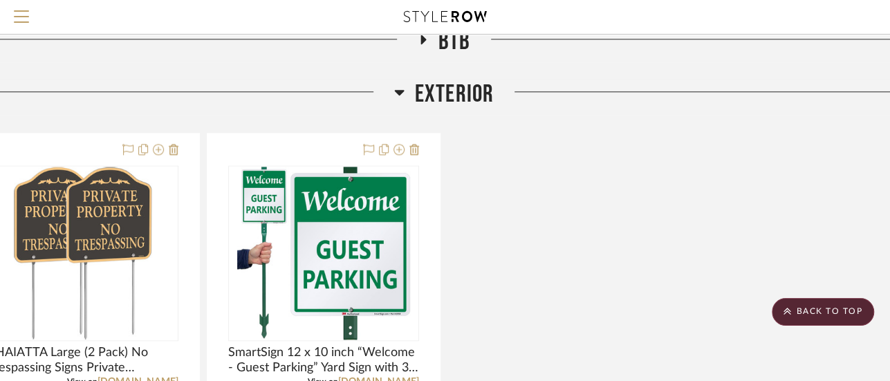
click at [401, 95] on icon at bounding box center [399, 93] width 10 height 6
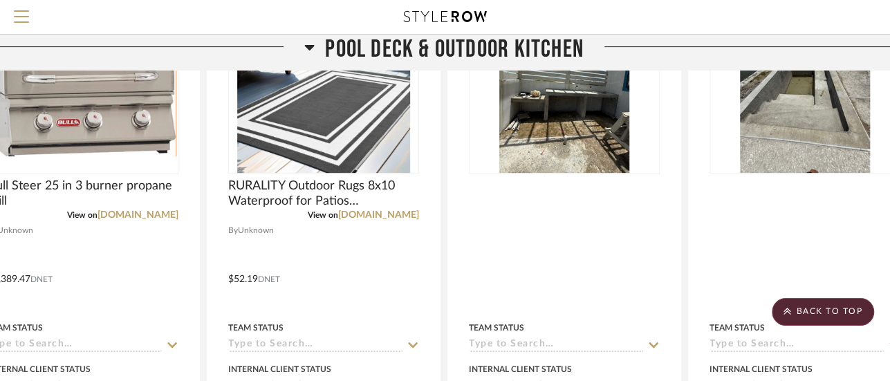
scroll to position [8463, 55]
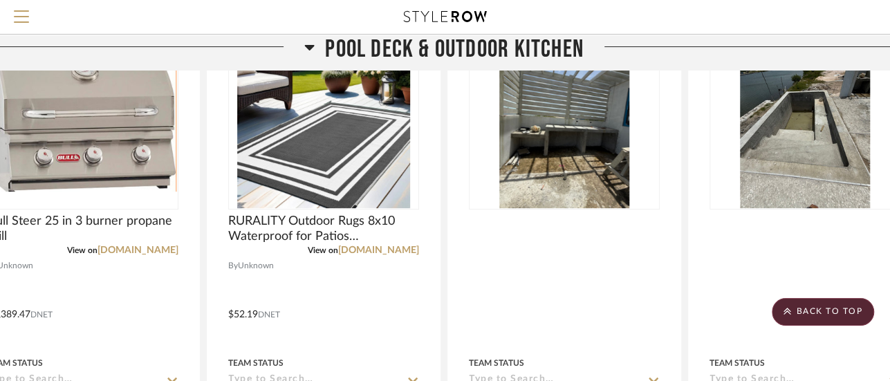
click at [306, 48] on icon at bounding box center [309, 47] width 10 height 17
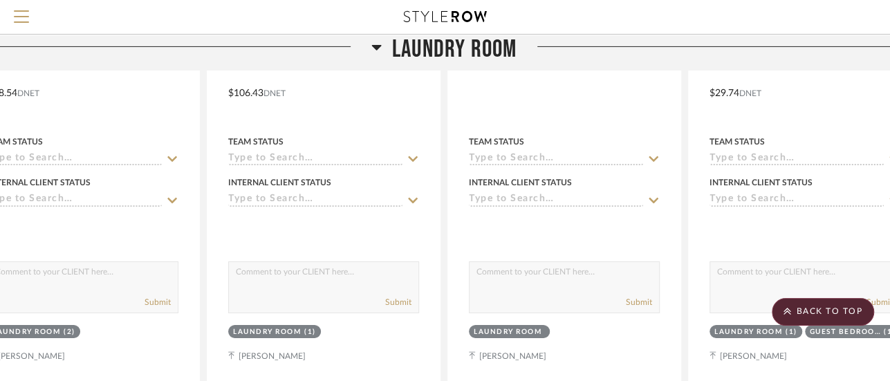
scroll to position [7911, 55]
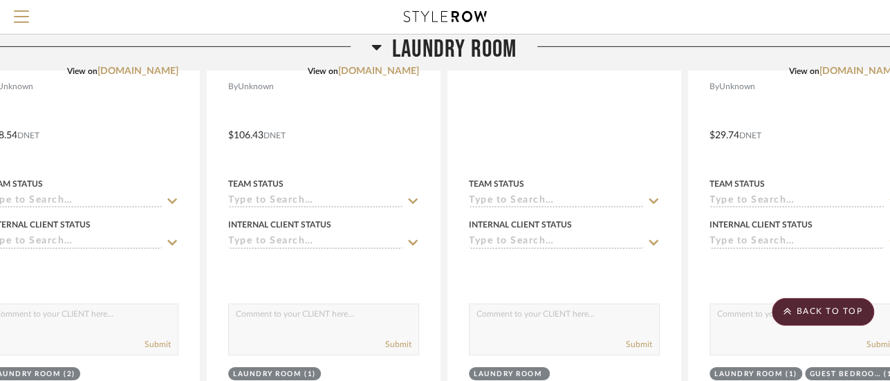
click at [378, 47] on icon at bounding box center [376, 47] width 10 height 17
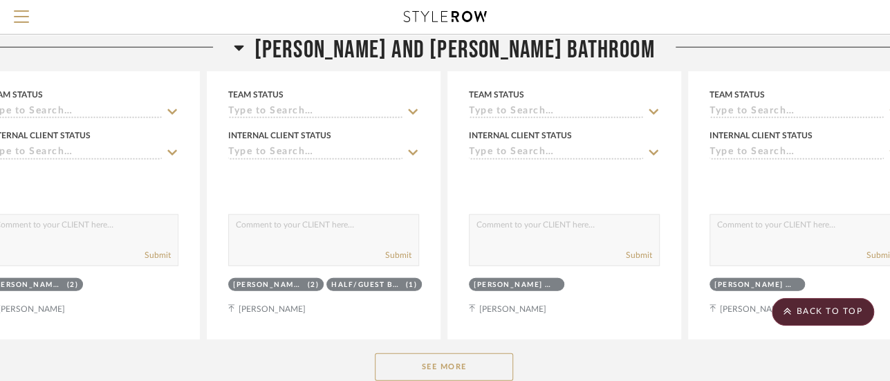
scroll to position [7240, 55]
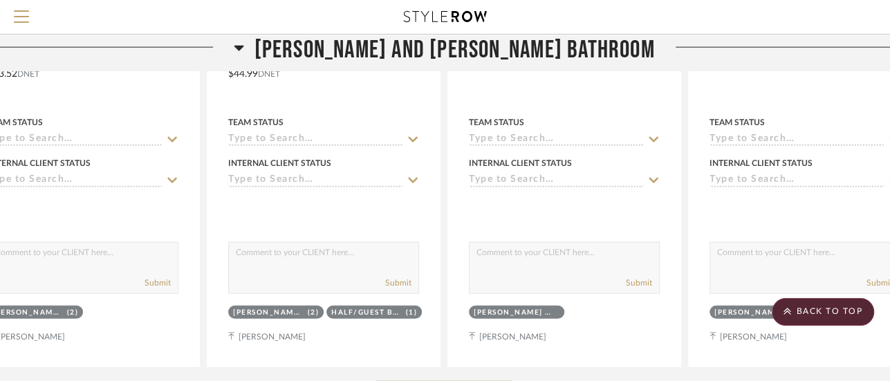
click at [244, 50] on icon at bounding box center [239, 47] width 10 height 17
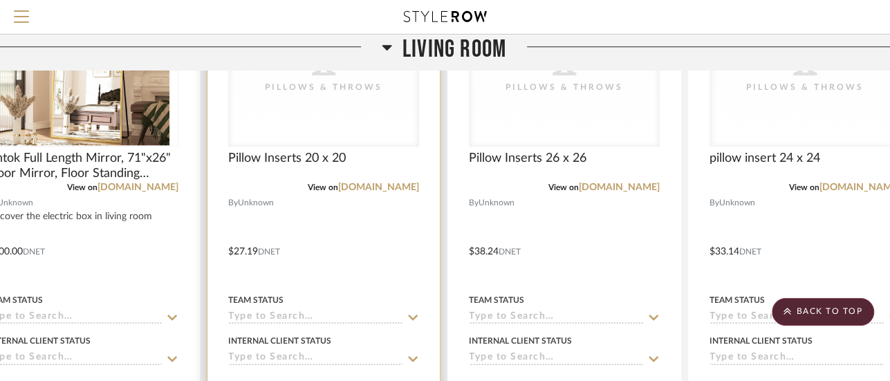
scroll to position [6116, 55]
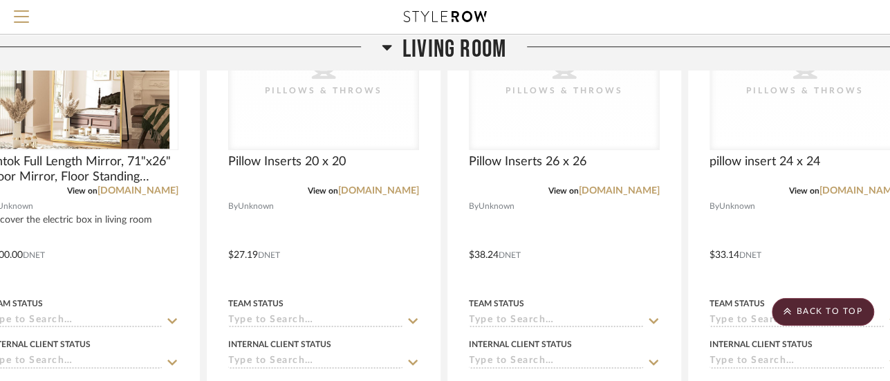
click at [384, 48] on icon at bounding box center [387, 48] width 10 height 6
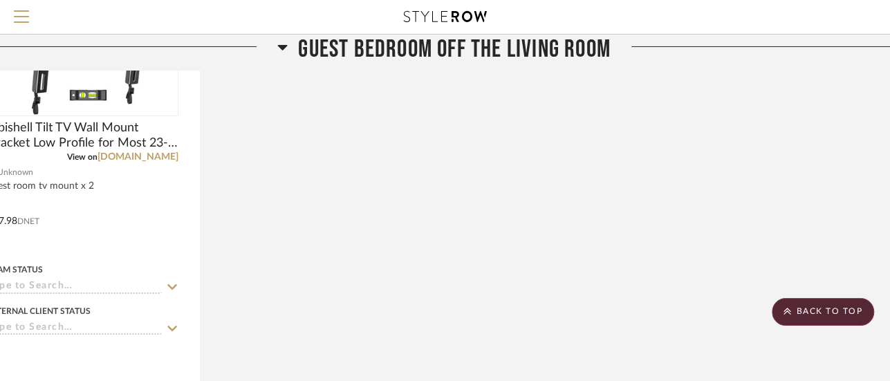
scroll to position [5287, 55]
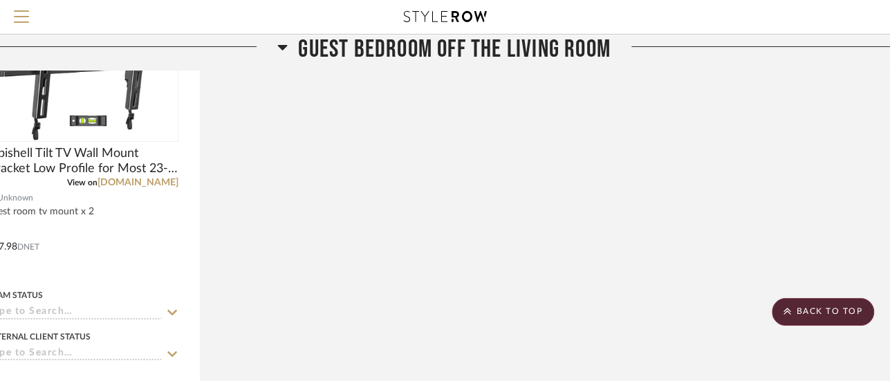
click at [284, 48] on icon at bounding box center [282, 47] width 10 height 17
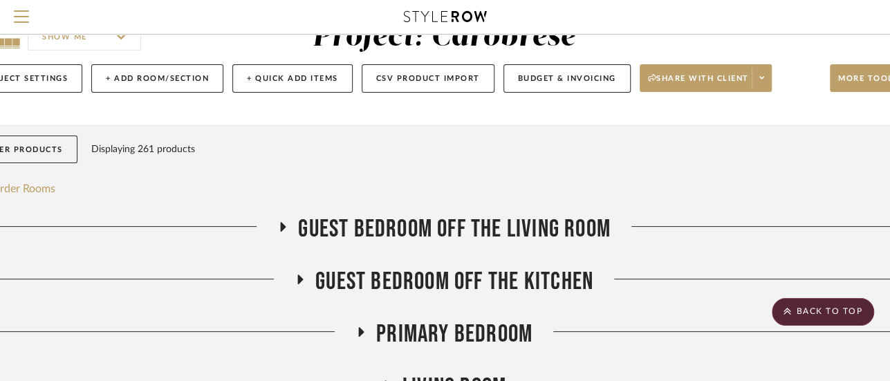
scroll to position [0, 55]
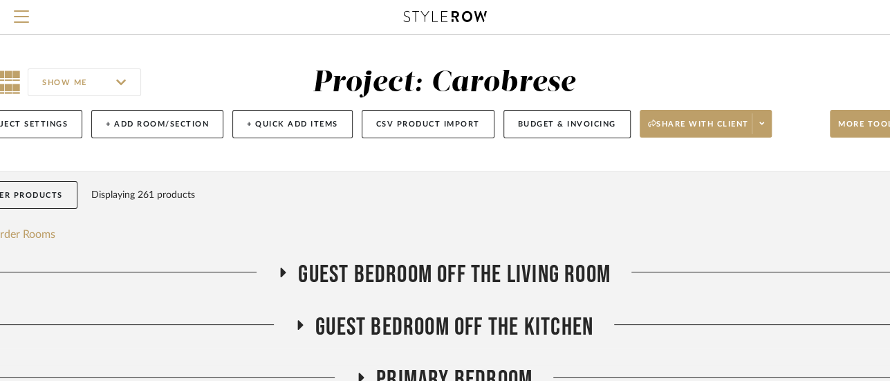
click at [413, 185] on div "Filter Products Displaying 261 products Reorder Rooms" at bounding box center [444, 212] width 956 height 62
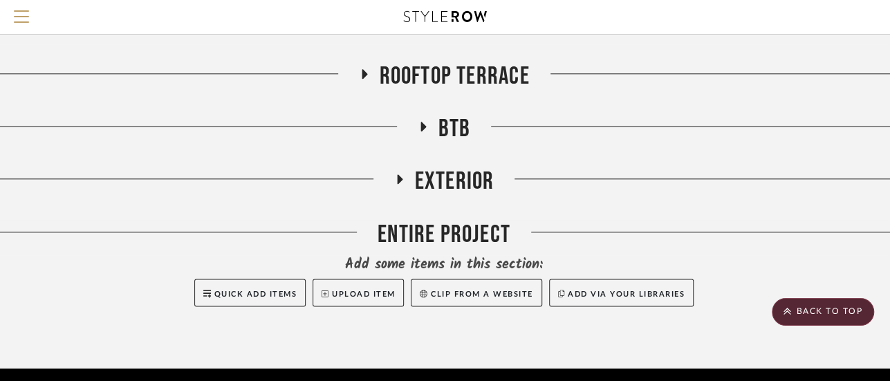
scroll to position [802, 55]
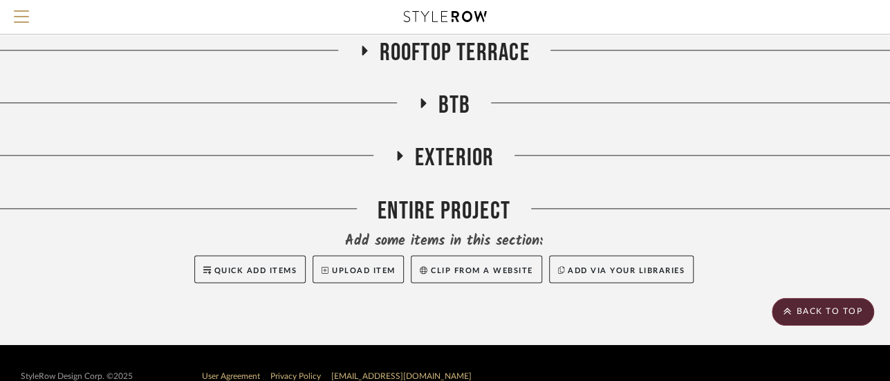
click at [425, 102] on icon at bounding box center [422, 103] width 17 height 10
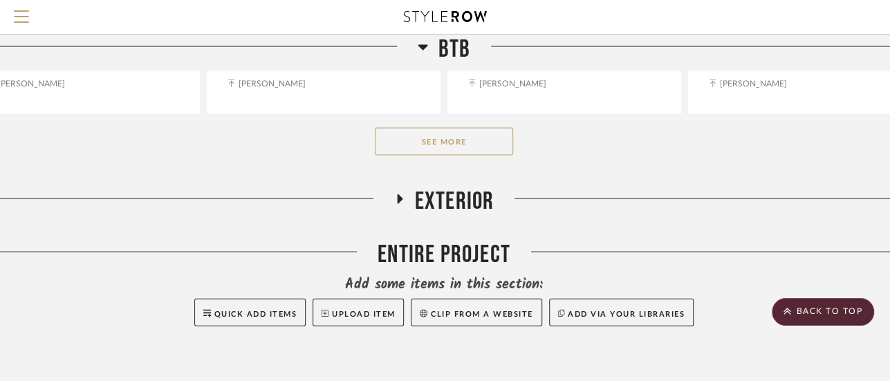
scroll to position [1410, 55]
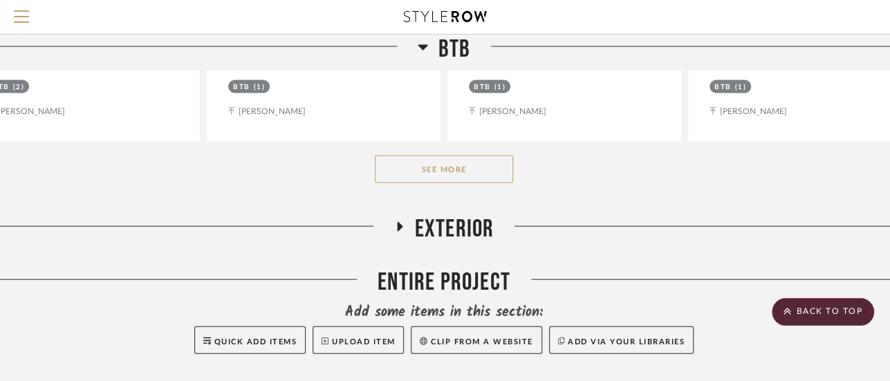
click at [450, 165] on button "See More" at bounding box center [444, 170] width 138 height 28
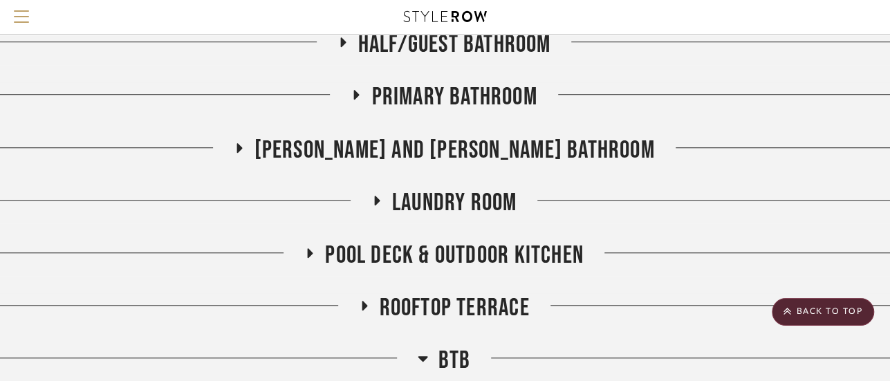
scroll to position [549, 55]
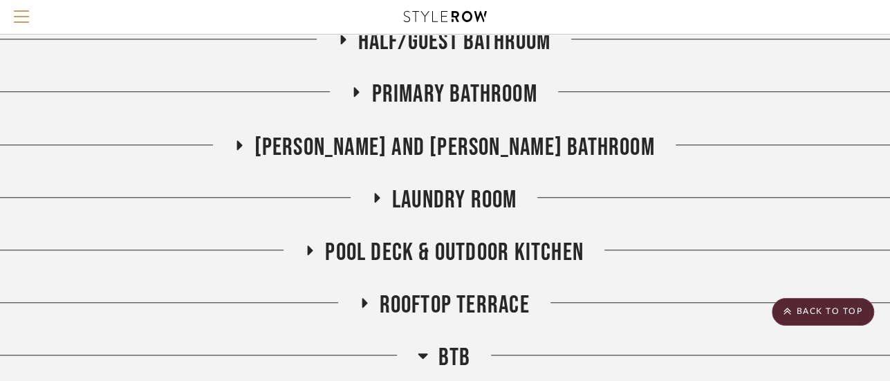
click at [313, 252] on icon at bounding box center [310, 250] width 17 height 10
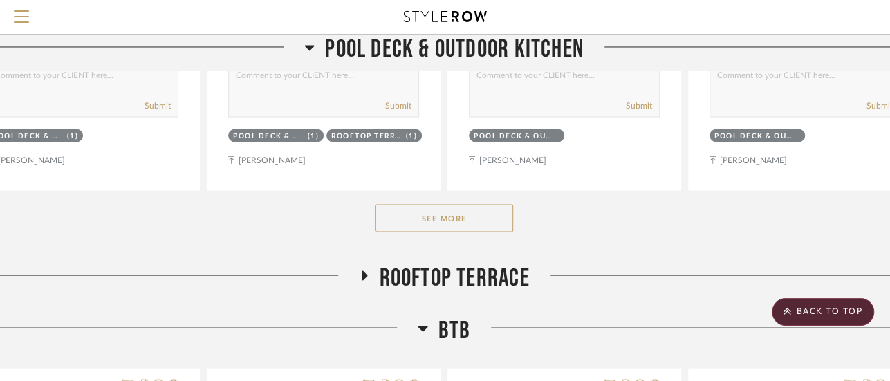
scroll to position [1296, 55]
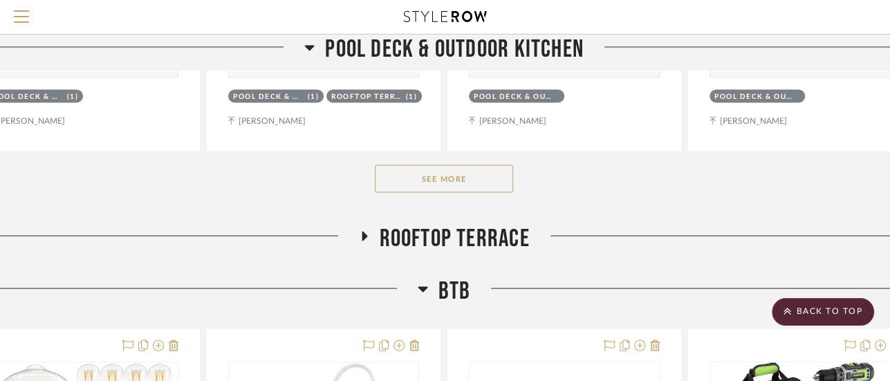
click at [461, 183] on button "See More" at bounding box center [444, 179] width 138 height 28
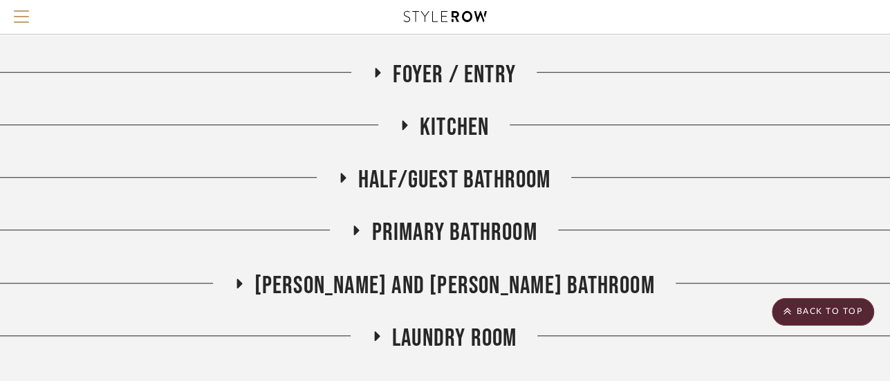
scroll to position [383, 55]
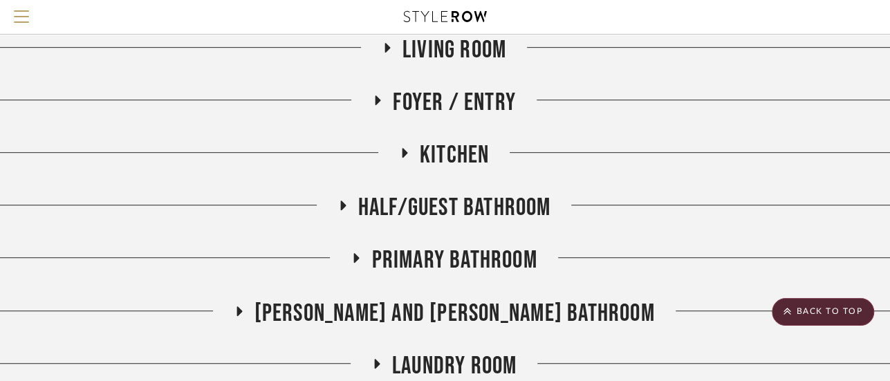
click at [399, 152] on icon at bounding box center [404, 152] width 17 height 10
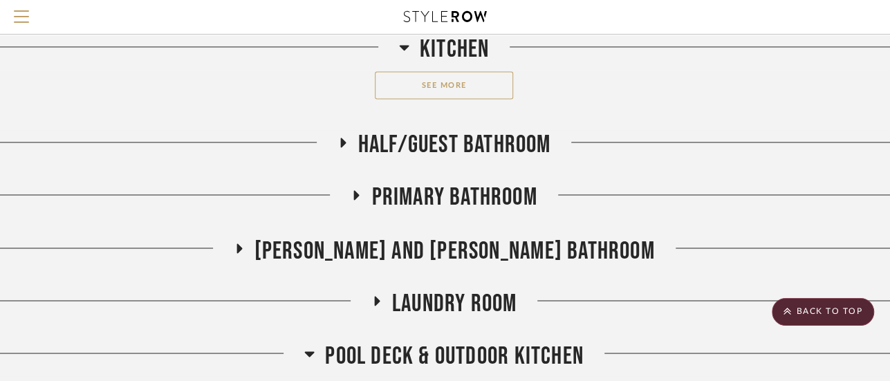
scroll to position [1056, 55]
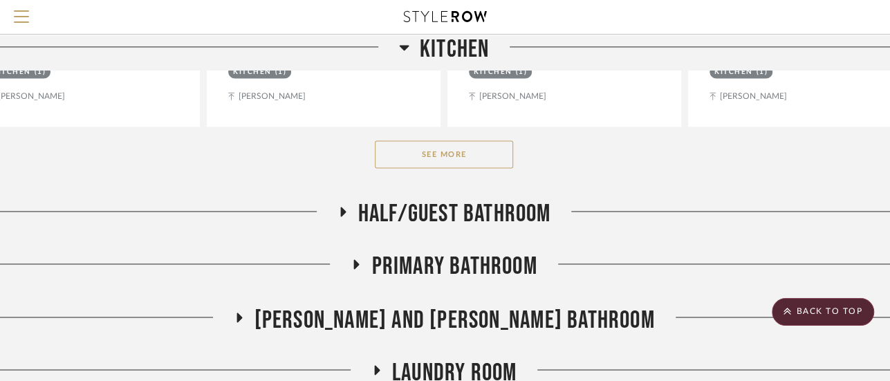
click at [491, 156] on button "See More" at bounding box center [444, 154] width 138 height 28
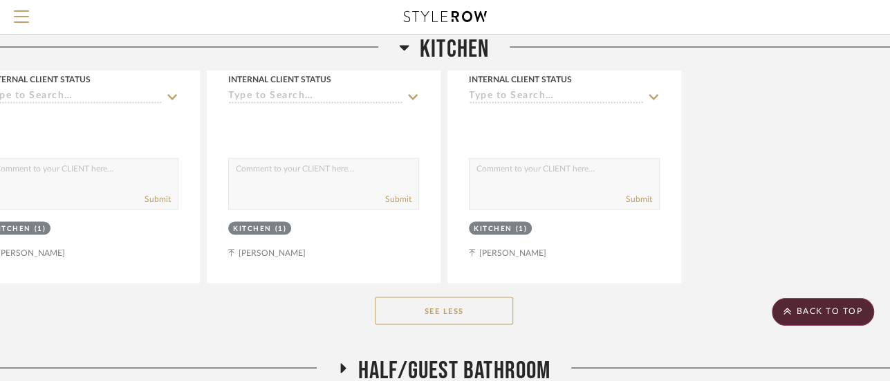
scroll to position [9433, 55]
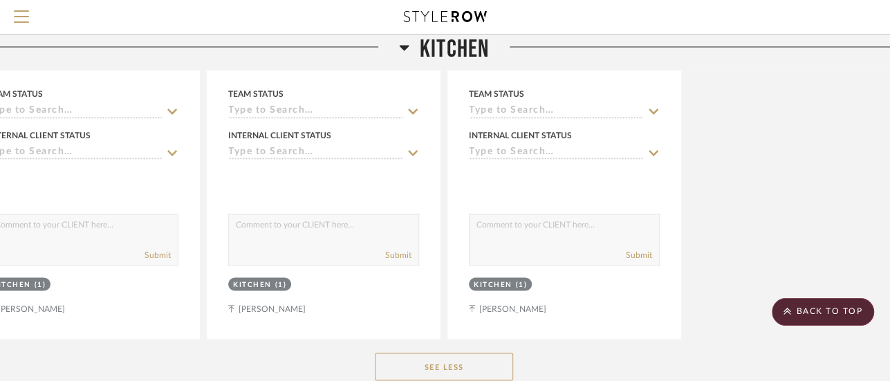
click at [400, 44] on icon at bounding box center [404, 47] width 10 height 17
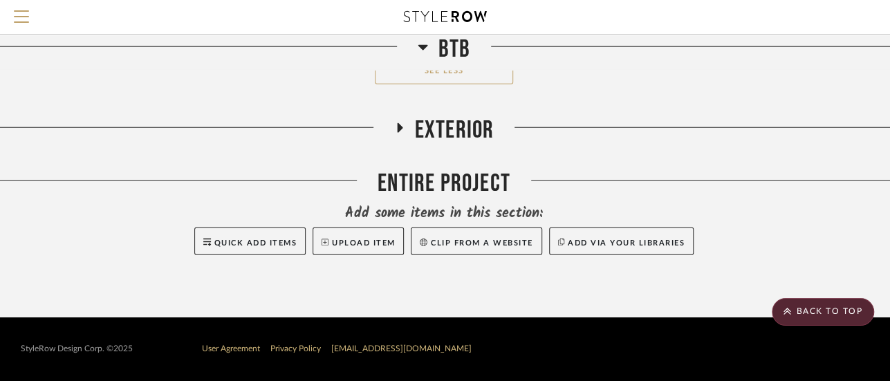
click at [398, 129] on icon at bounding box center [400, 128] width 6 height 10
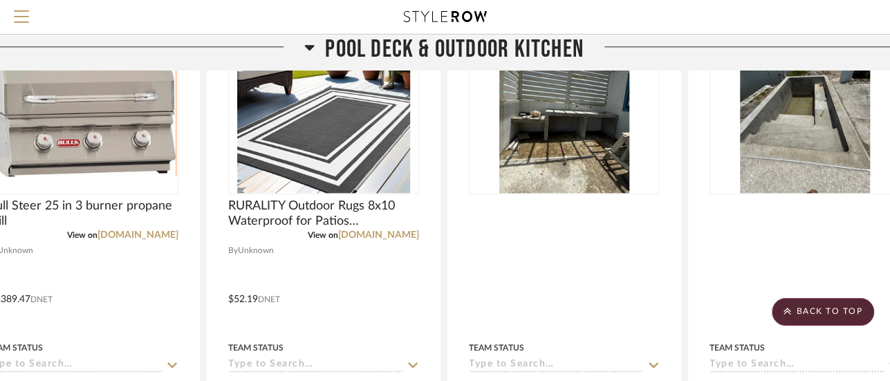
scroll to position [798, 55]
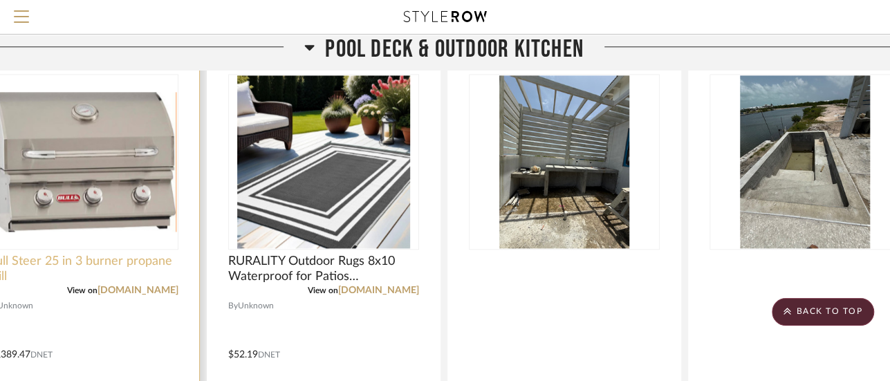
click at [89, 257] on span "Bull Steer 25 in 3 burner propane grill" at bounding box center [83, 269] width 191 height 30
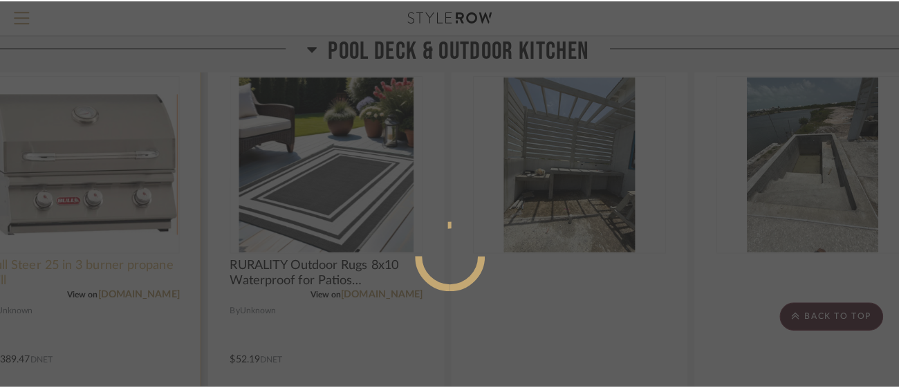
scroll to position [0, 0]
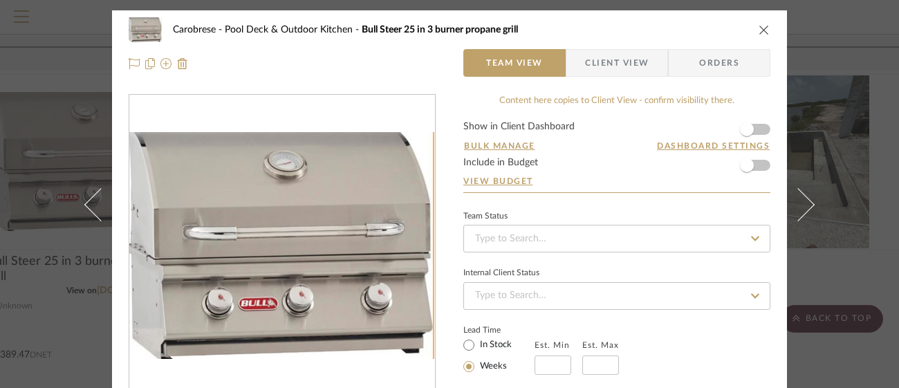
click at [759, 28] on icon "close" at bounding box center [764, 29] width 11 height 11
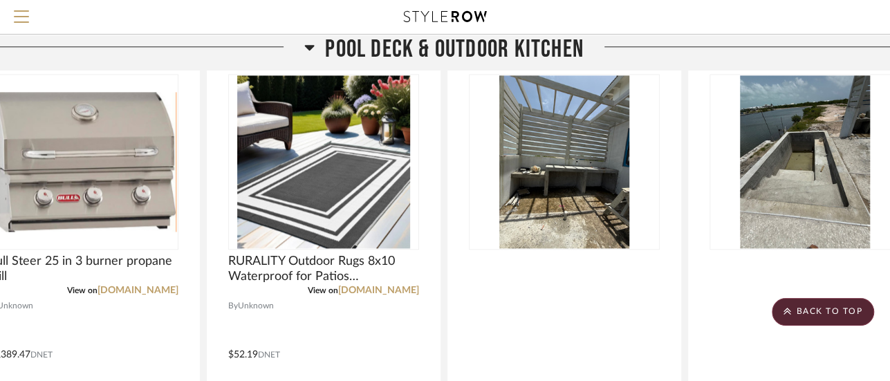
scroll to position [0, 55]
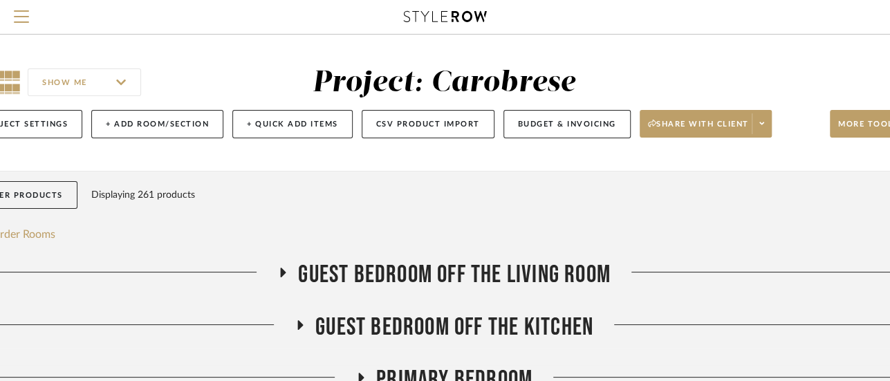
click at [57, 165] on div "SHOW ME Project: Carobrese Project Settings + Add Room/Section + Quick Add Item…" at bounding box center [443, 103] width 996 height 136
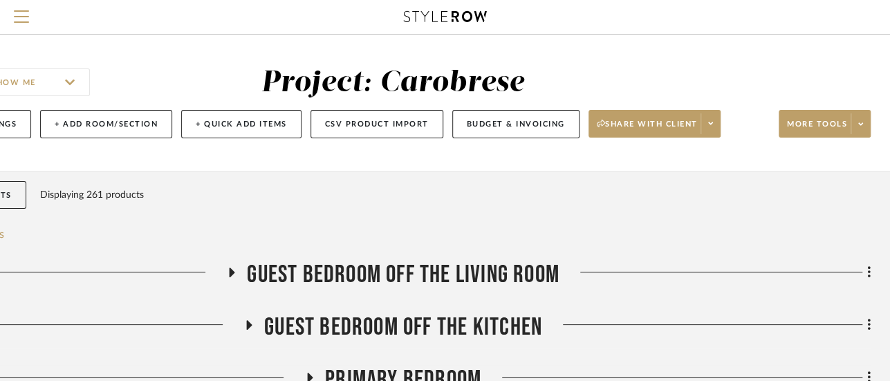
scroll to position [0, 328]
click at [851, 125] on span at bounding box center [860, 123] width 19 height 21
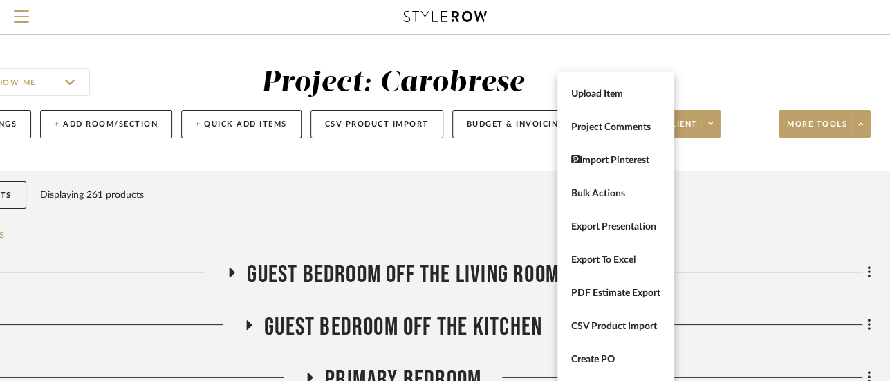
click at [511, 181] on div at bounding box center [445, 190] width 890 height 381
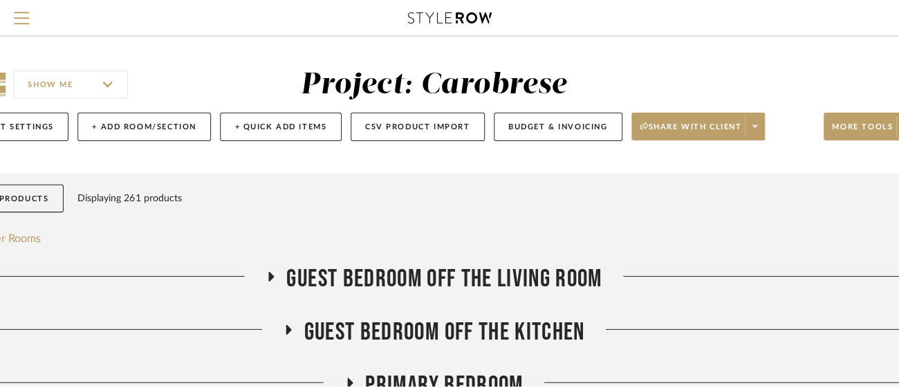
scroll to position [0, 0]
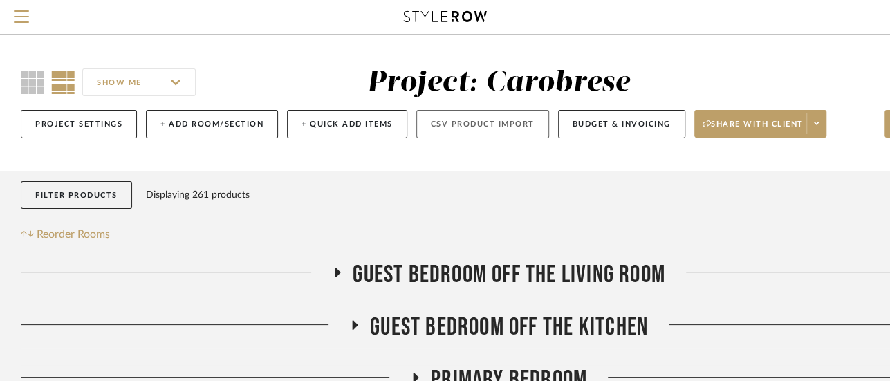
click at [487, 128] on button "CSV Product Import" at bounding box center [482, 124] width 133 height 28
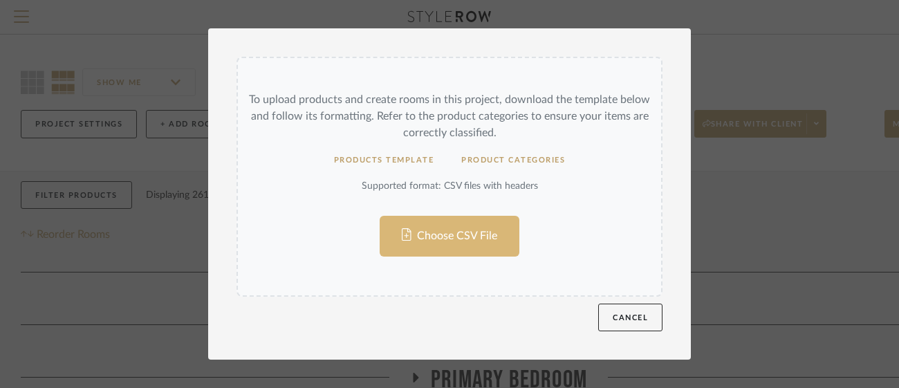
click at [449, 239] on input "Choose CSV File" at bounding box center [449, 176] width 423 height 237
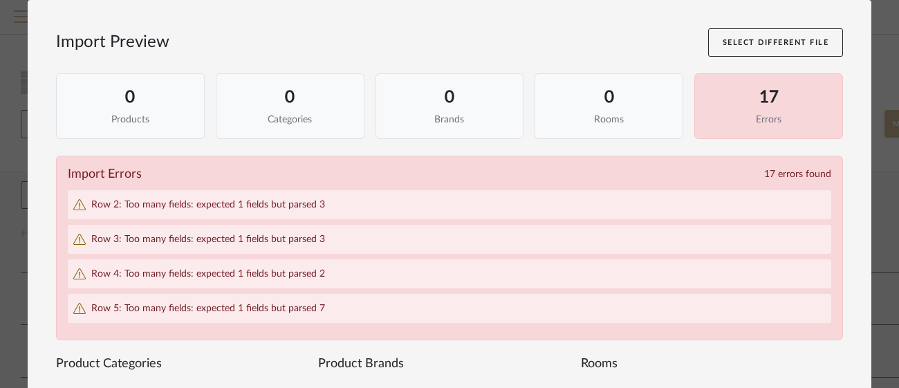
click at [594, 35] on div "Import Preview Select Different File" at bounding box center [449, 42] width 787 height 28
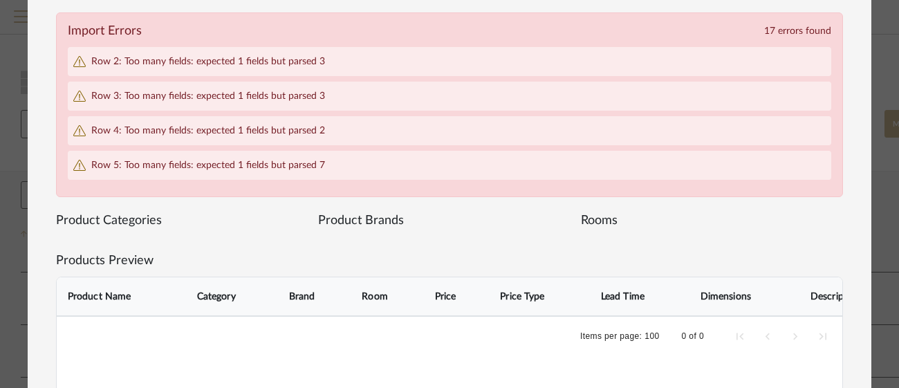
scroll to position [110, 0]
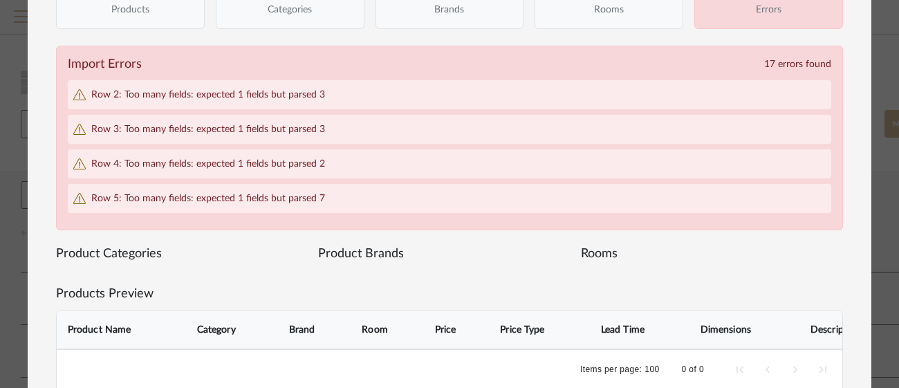
click at [148, 77] on div "Import Errors 17 errors found Row 2: Too many fields: expected 1 fields but par…" at bounding box center [449, 138] width 787 height 185
click at [160, 89] on span "Row 2: Too many fields: expected 1 fields but parsed 3" at bounding box center [208, 95] width 234 height 12
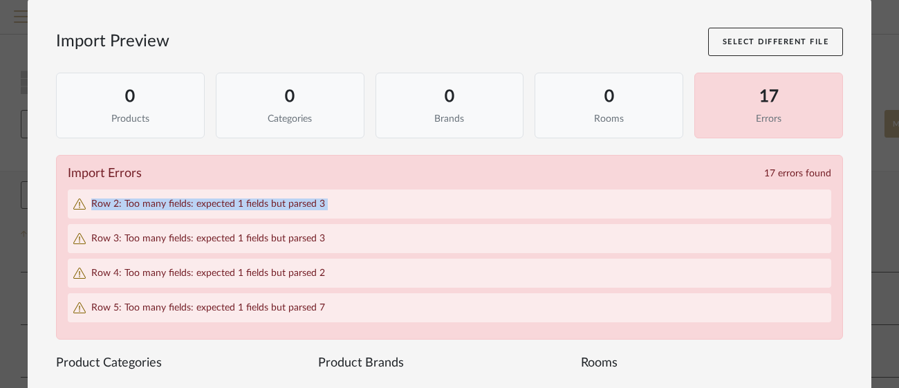
scroll to position [0, 0]
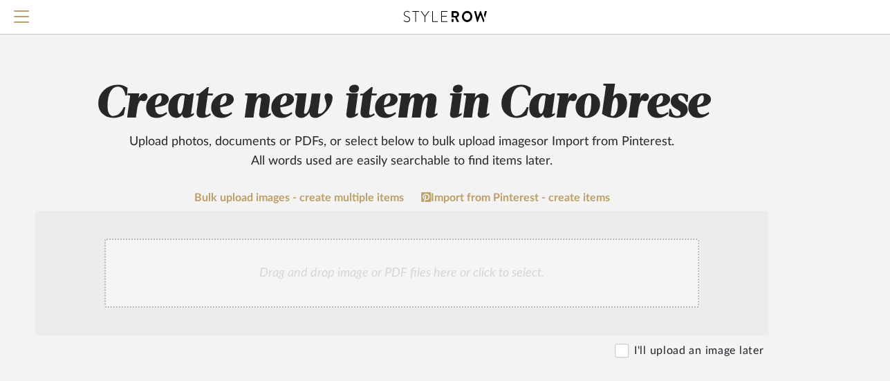
scroll to position [27, 96]
